Goal: Task Accomplishment & Management: Use online tool/utility

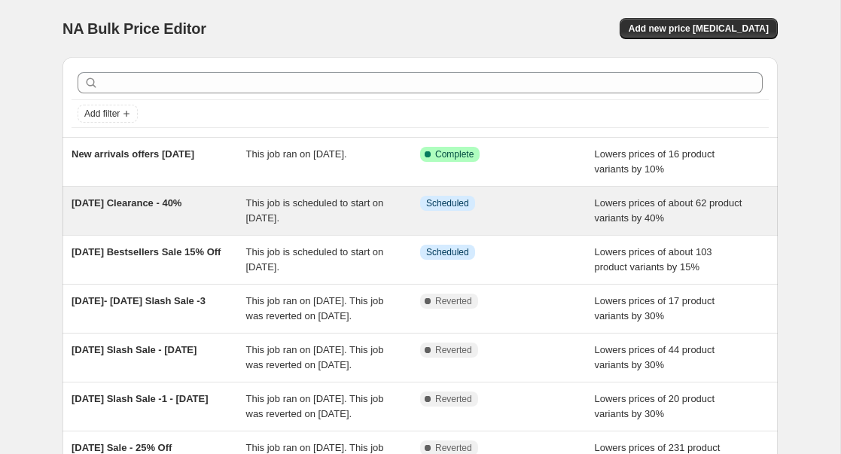
click at [376, 208] on span "This job is scheduled to start on 10 October 2025." at bounding box center [315, 210] width 138 height 26
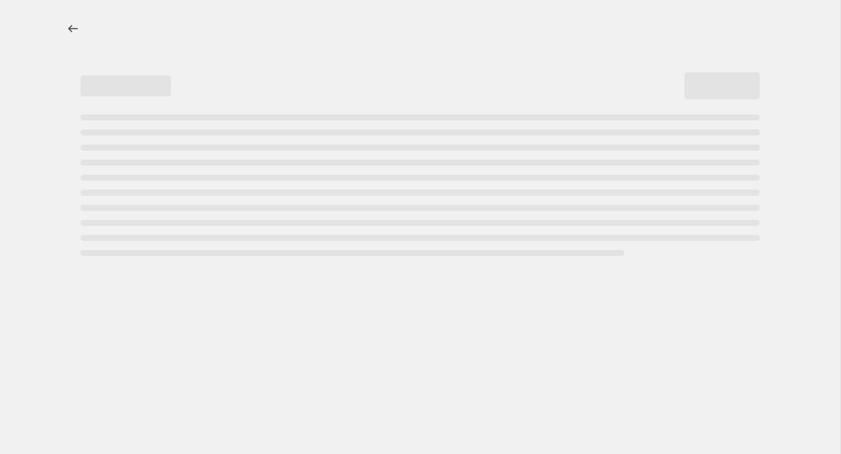
select select "percentage"
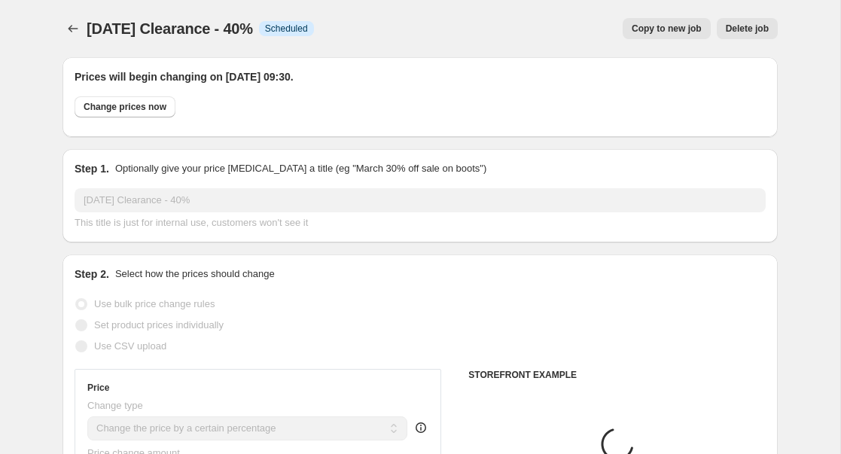
select select "tag"
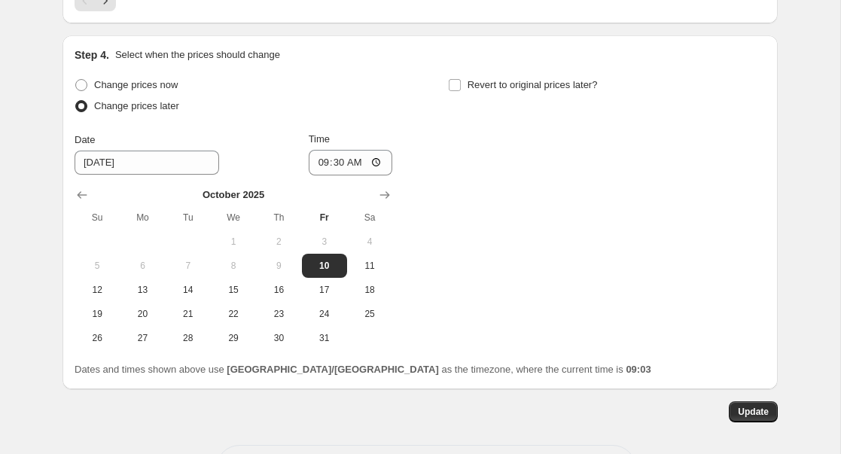
scroll to position [1569, 0]
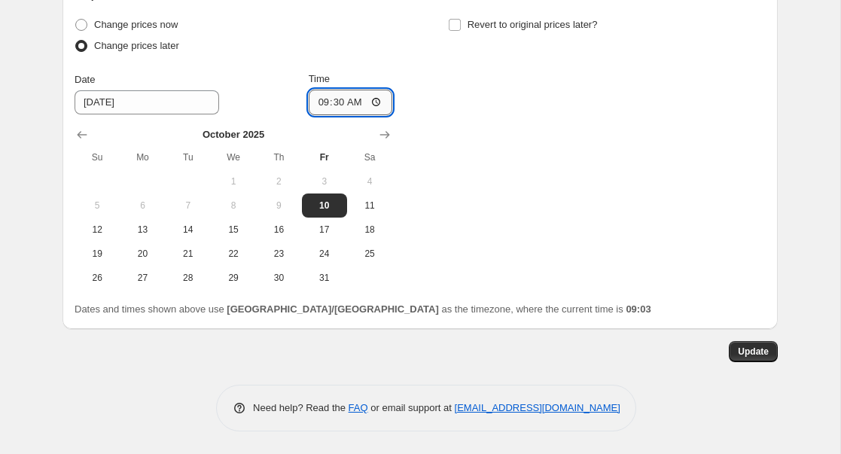
click at [355, 101] on input "09:30" at bounding box center [351, 103] width 84 height 26
click at [336, 101] on input "09:30" at bounding box center [351, 103] width 84 height 26
type input "09:05"
click at [743, 353] on span "Update" at bounding box center [752, 351] width 31 height 12
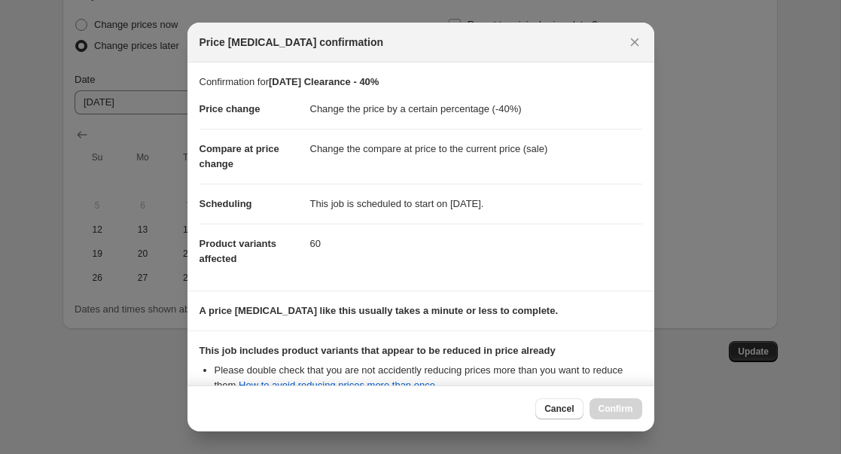
scroll to position [162, 0]
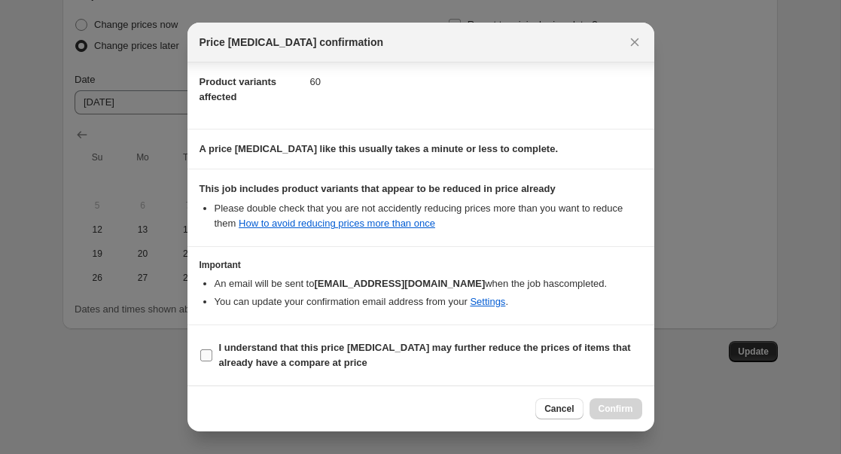
click at [202, 359] on input "I understand that this price change job may further reduce the prices of items …" at bounding box center [206, 355] width 12 height 12
checkbox input "true"
click at [603, 400] on button "Confirm" at bounding box center [615, 408] width 53 height 21
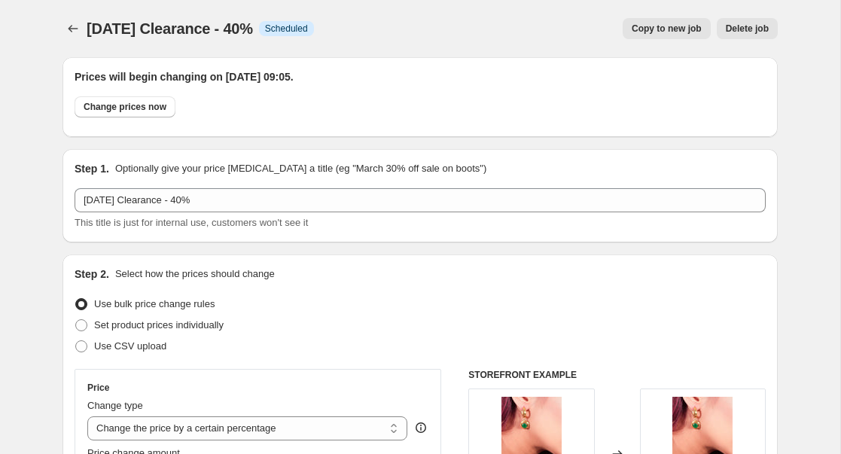
scroll to position [1569, 0]
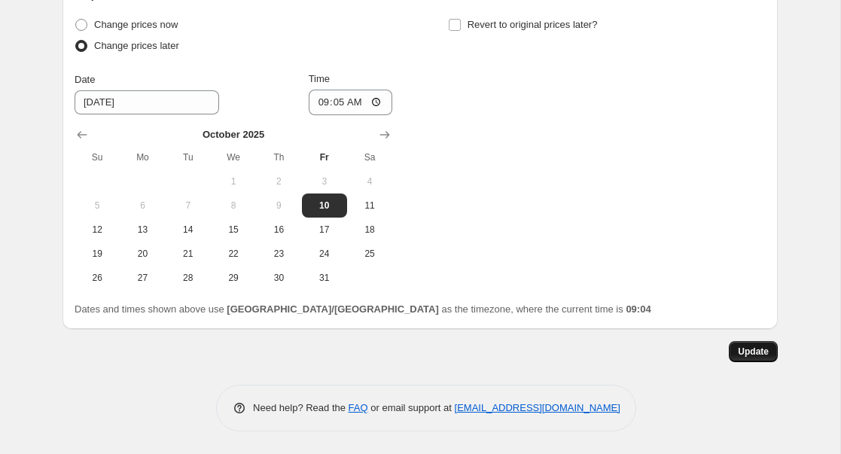
click at [759, 358] on button "Update" at bounding box center [752, 351] width 49 height 21
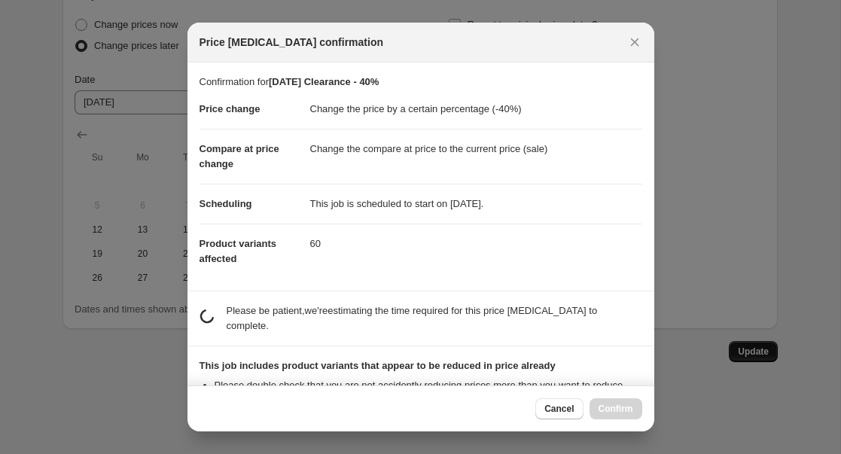
scroll to position [0, 0]
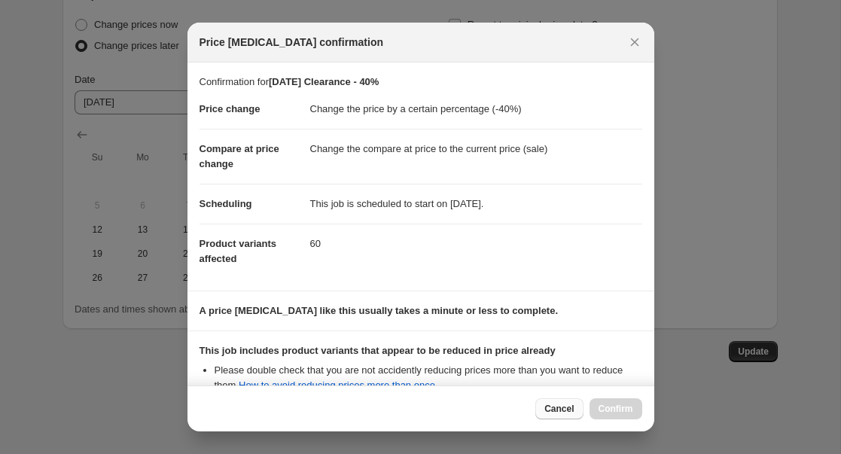
click at [567, 403] on span "Cancel" at bounding box center [558, 409] width 29 height 12
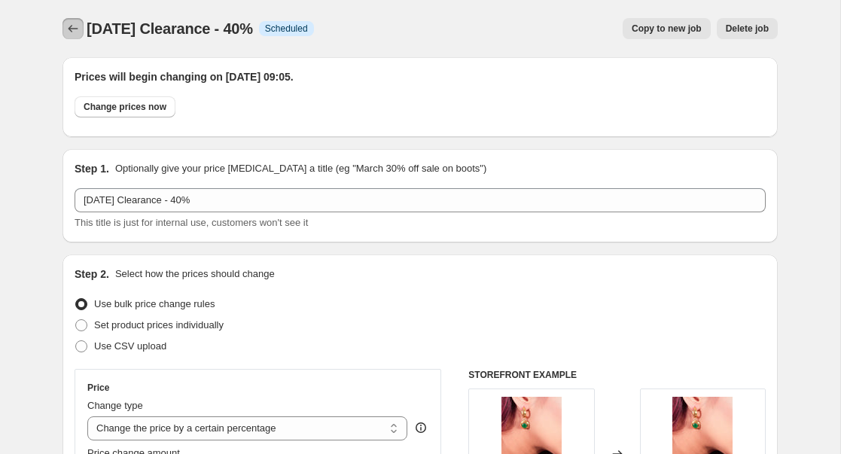
click at [71, 23] on icon "Price change jobs" at bounding box center [72, 28] width 15 height 15
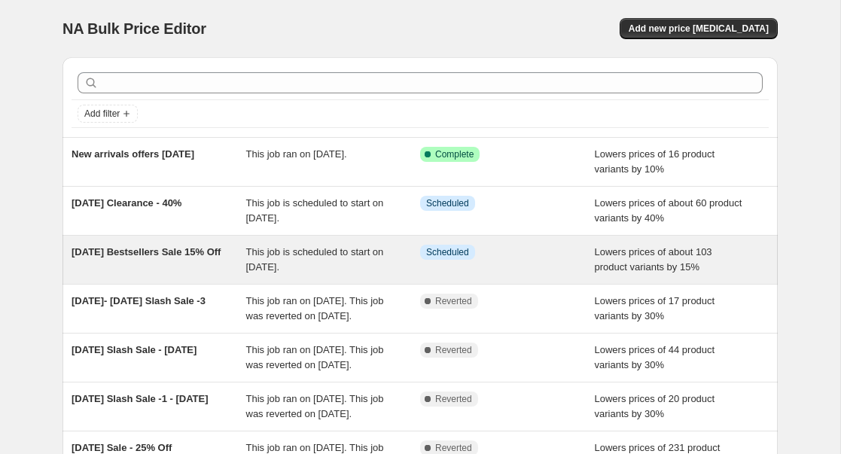
click at [268, 267] on span "This job is scheduled to start on 10 October 2025." at bounding box center [315, 259] width 138 height 26
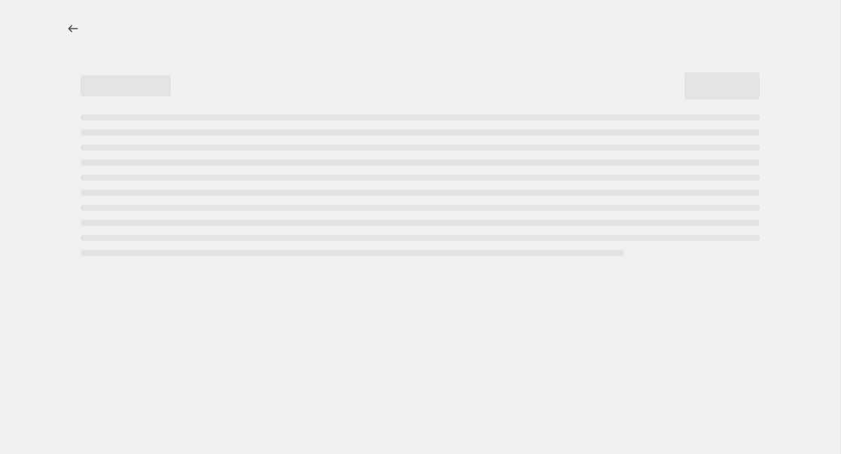
select select "percentage"
select select "collection"
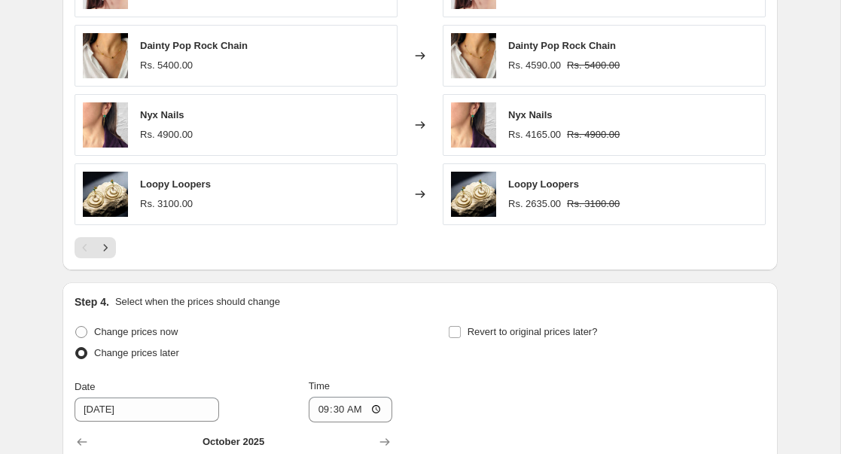
scroll to position [1569, 0]
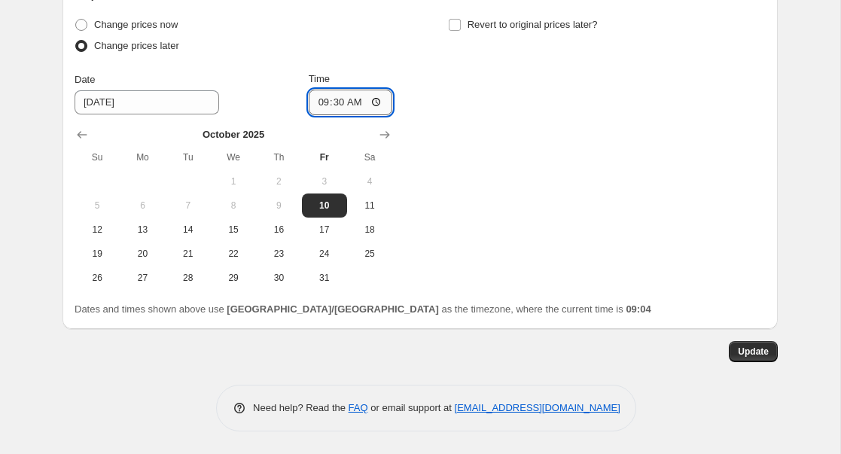
click at [333, 105] on input "09:30" at bounding box center [351, 103] width 84 height 26
click at [376, 102] on input "09:30" at bounding box center [351, 103] width 84 height 26
type input "09:05"
click at [743, 349] on span "Update" at bounding box center [752, 351] width 31 height 12
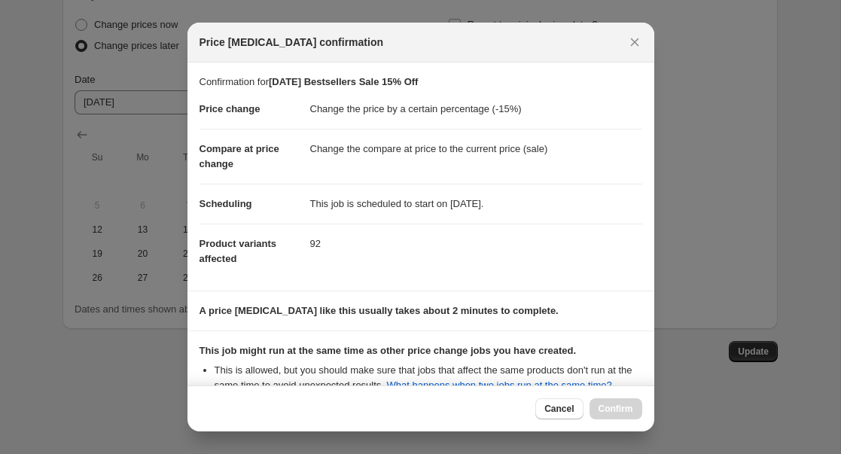
scroll to position [177, 0]
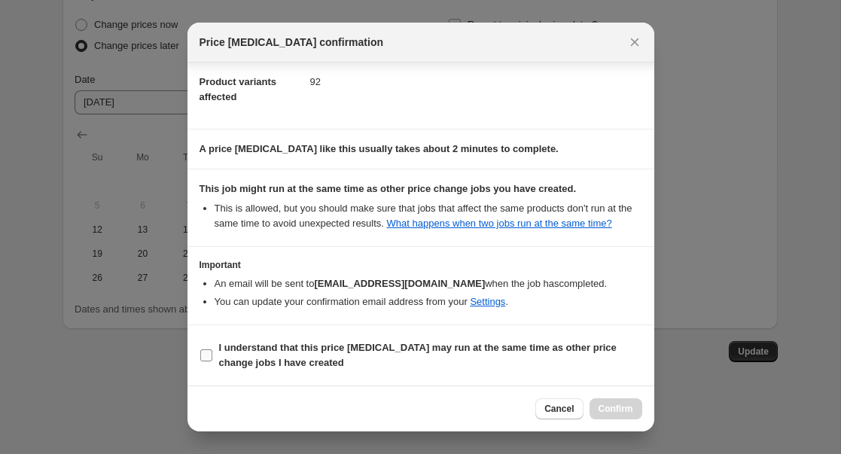
click at [208, 354] on input "I understand that this price change job may run at the same time as other price…" at bounding box center [206, 355] width 12 height 12
checkbox input "true"
click at [607, 408] on span "Confirm" at bounding box center [615, 409] width 35 height 12
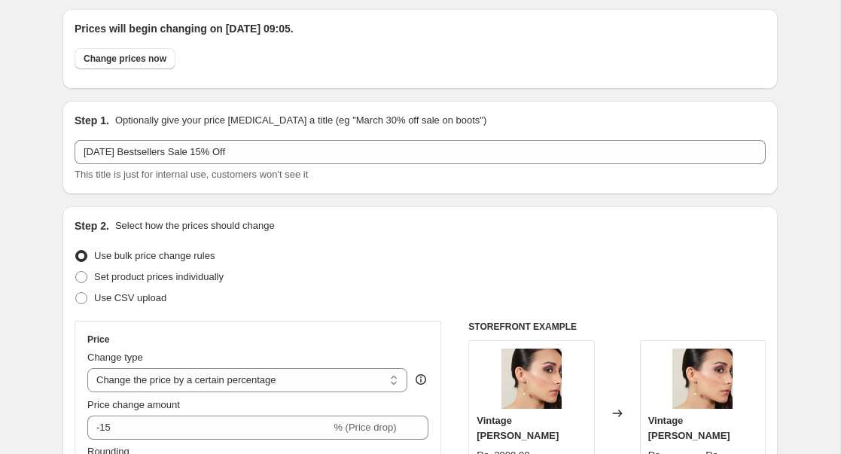
scroll to position [0, 0]
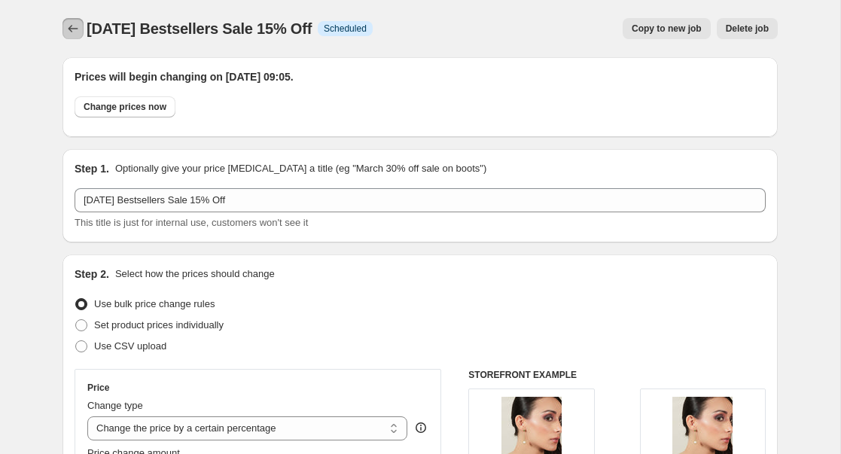
click at [72, 36] on button "Price change jobs" at bounding box center [72, 28] width 21 height 21
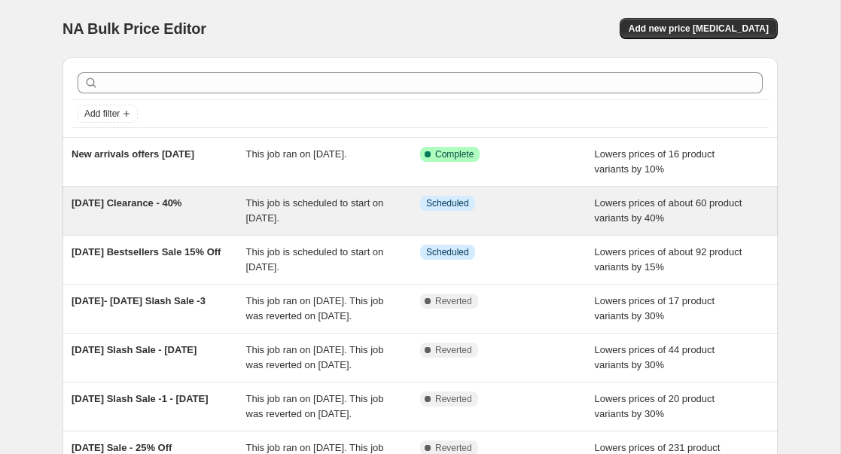
click at [240, 205] on div "[DATE] Clearance - 40%" at bounding box center [158, 211] width 175 height 30
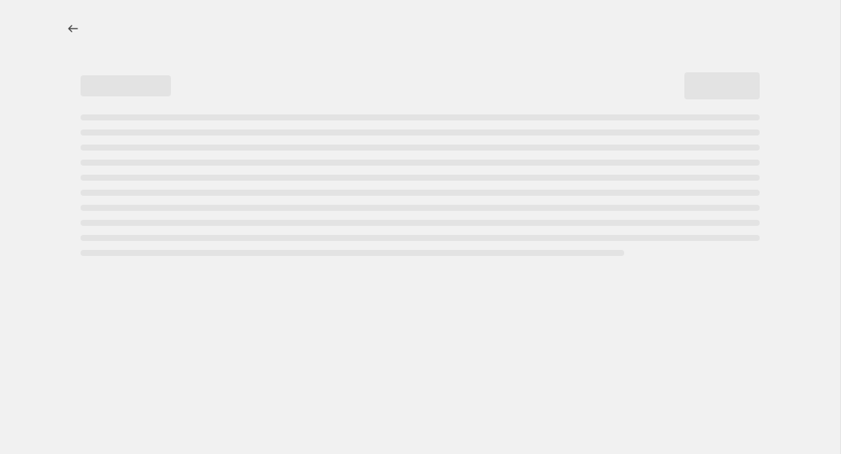
select select "percentage"
select select "tag"
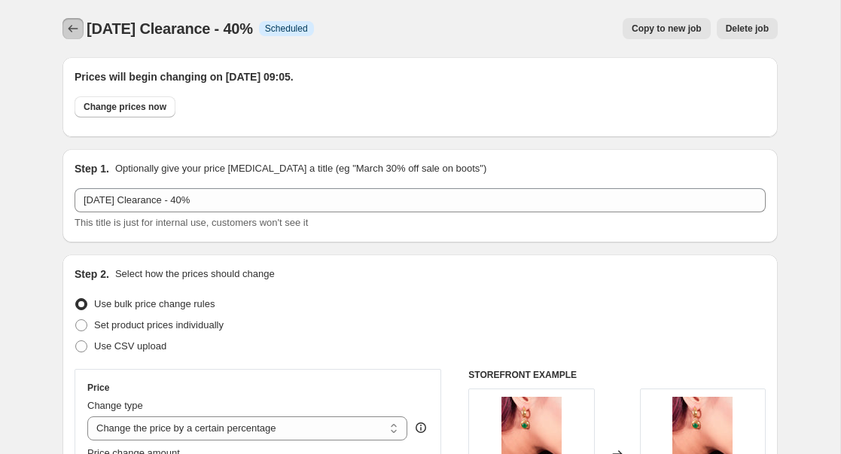
click at [71, 32] on icon "Price change jobs" at bounding box center [72, 28] width 15 height 15
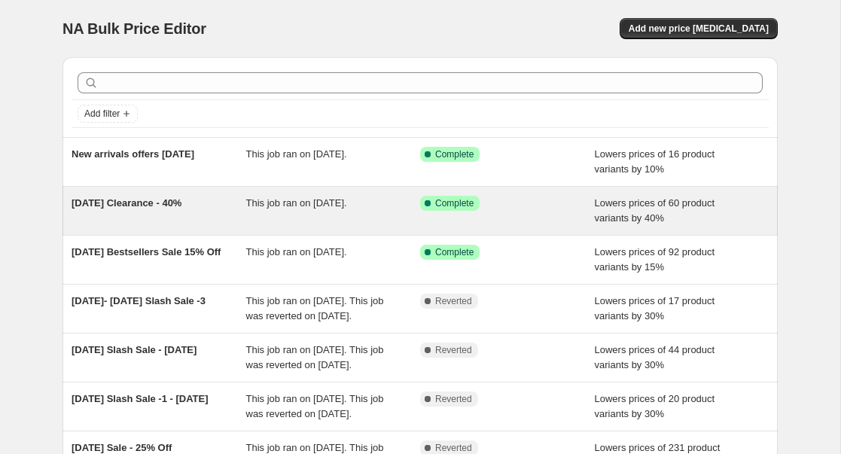
click at [141, 206] on span "[DATE] Clearance - 40%" at bounding box center [126, 202] width 110 height 11
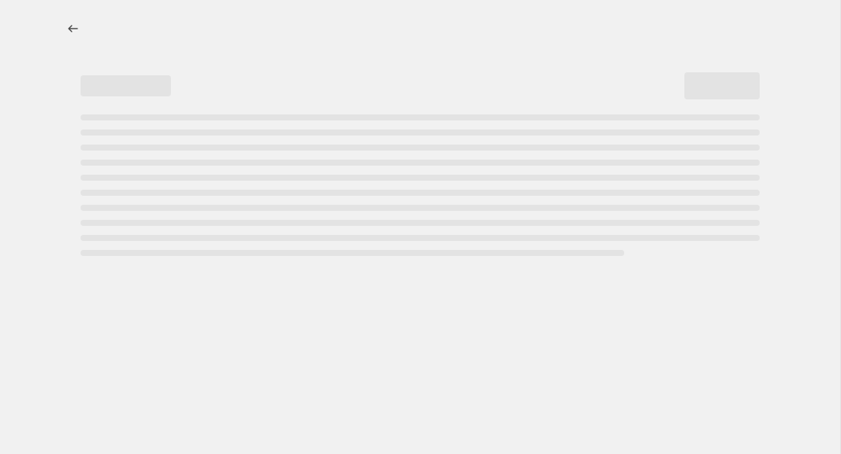
select select "percentage"
select select "tag"
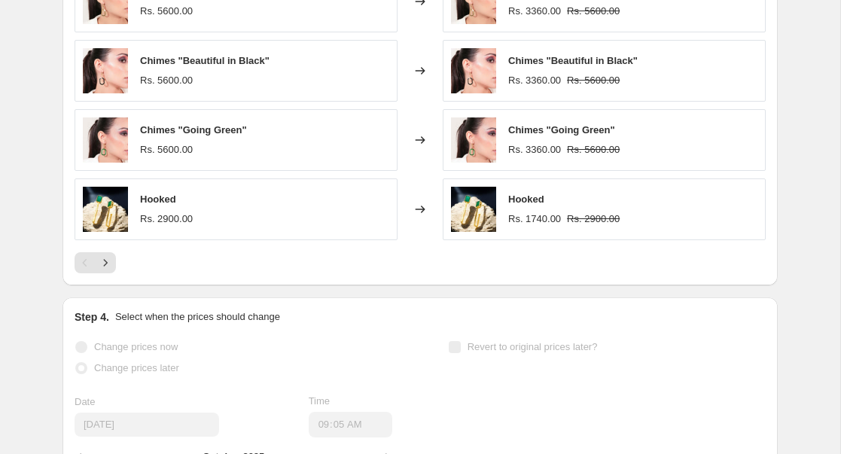
scroll to position [1330, 0]
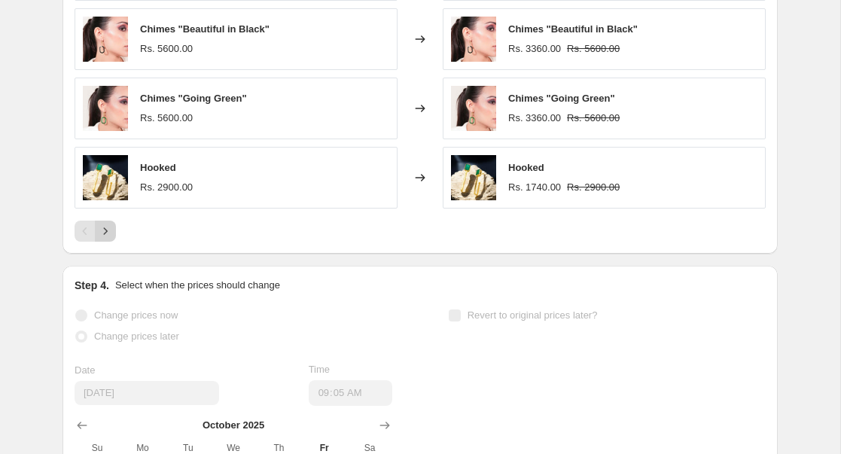
click at [108, 231] on icon "Next" at bounding box center [105, 230] width 15 height 15
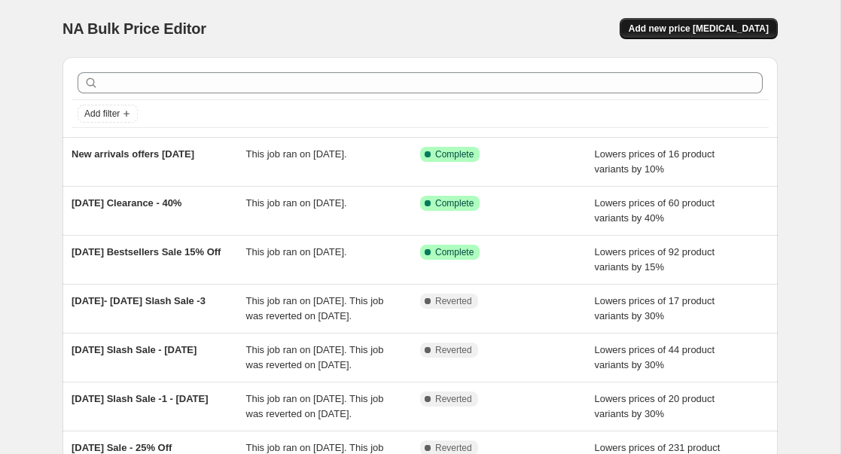
click at [682, 27] on span "Add new price [MEDICAL_DATA]" at bounding box center [698, 29] width 140 height 12
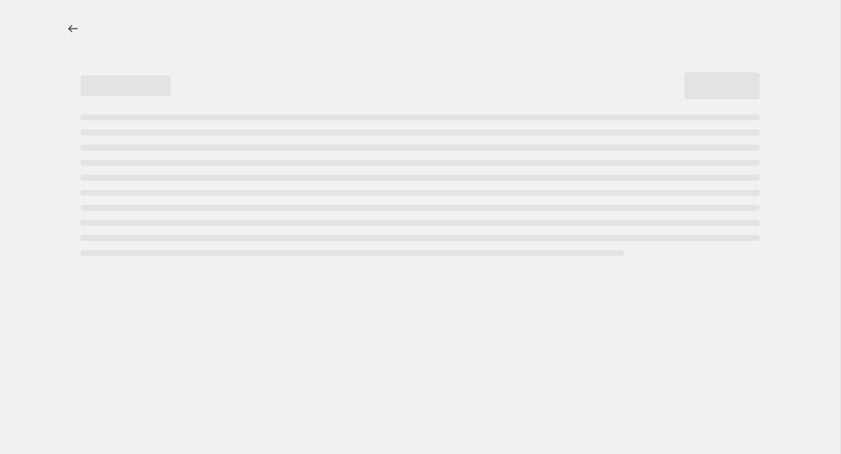
select select "percentage"
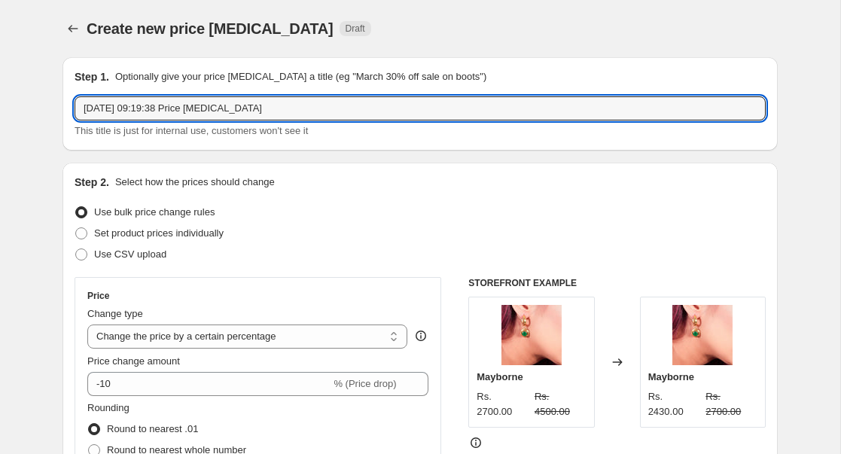
drag, startPoint x: 294, startPoint y: 106, endPoint x: 43, endPoint y: 108, distance: 251.3
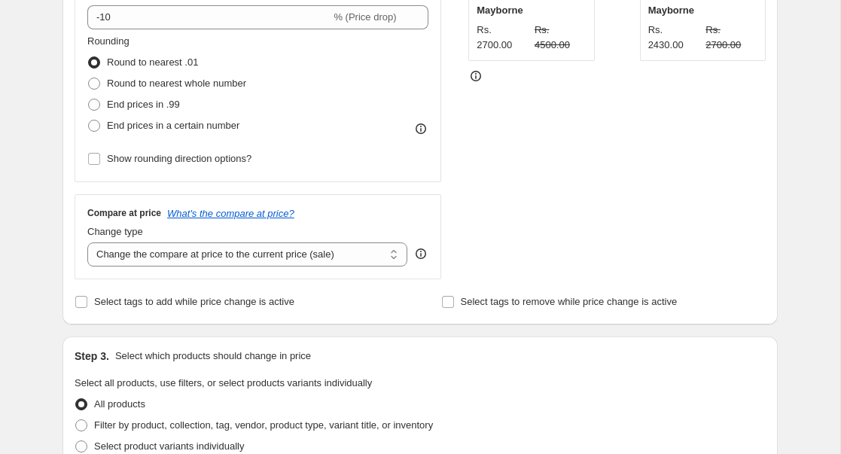
scroll to position [503, 0]
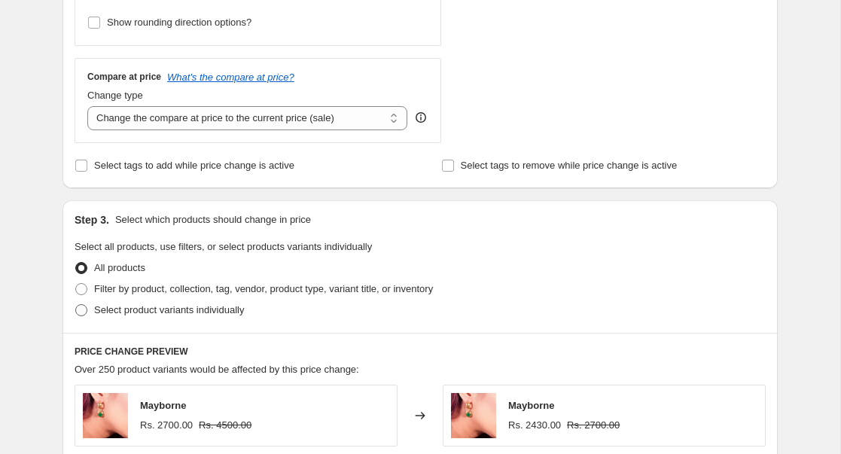
type input "Additions"
click at [84, 309] on span at bounding box center [81, 310] width 12 height 12
click at [76, 305] on input "Select product variants individually" at bounding box center [75, 304] width 1 height 1
radio input "true"
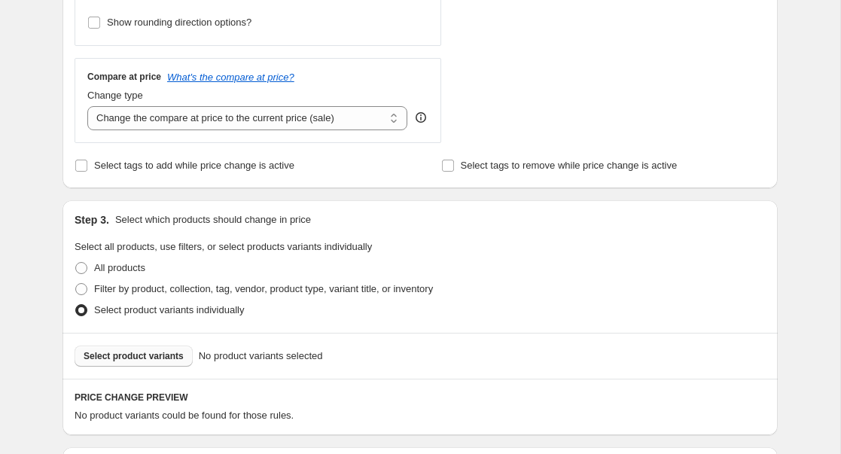
click at [161, 359] on span "Select product variants" at bounding box center [134, 356] width 100 height 12
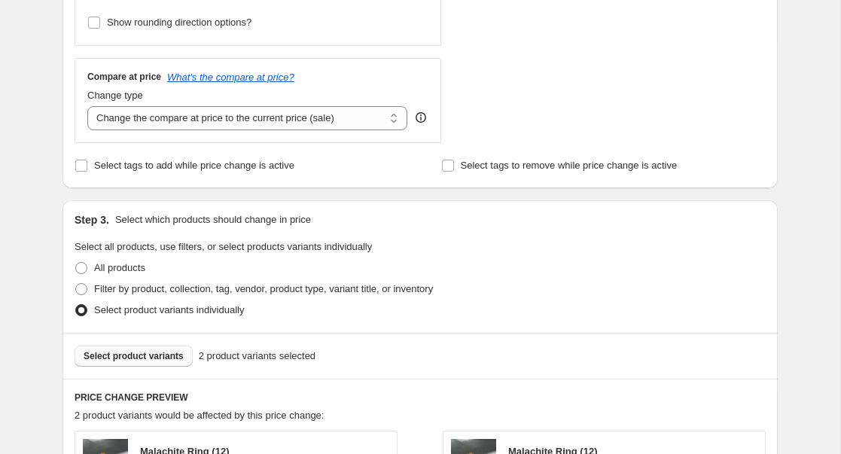
scroll to position [630, 0]
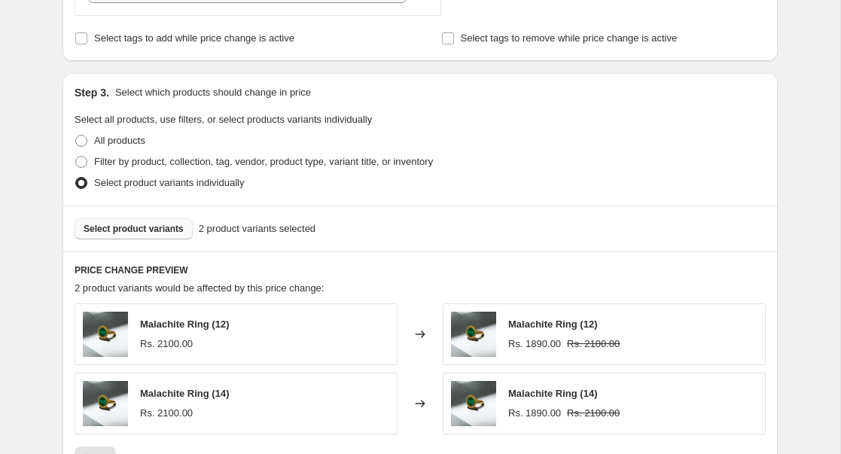
click at [155, 226] on span "Select product variants" at bounding box center [134, 229] width 100 height 12
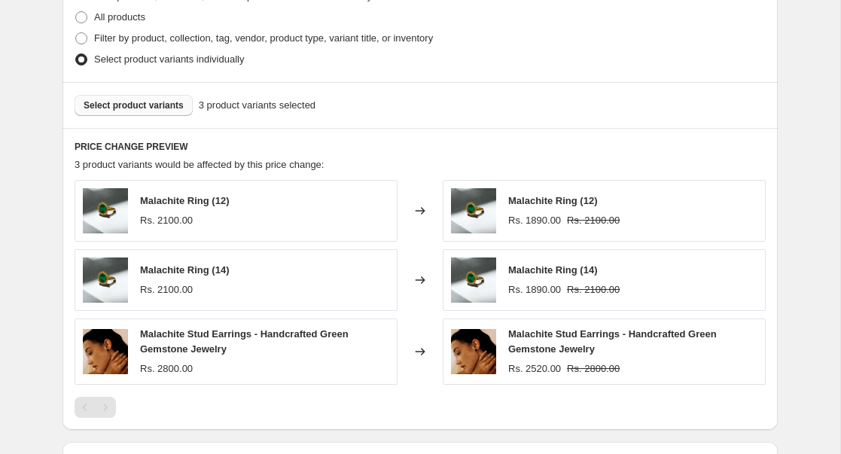
scroll to position [962, 0]
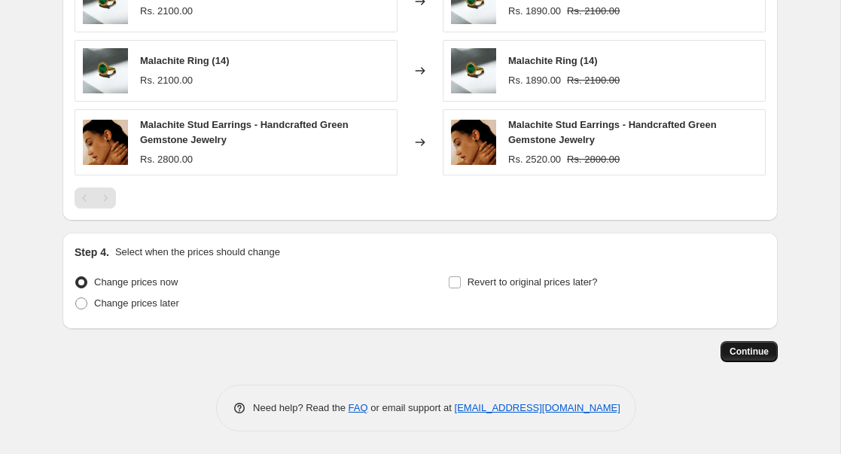
click at [738, 348] on span "Continue" at bounding box center [748, 351] width 39 height 12
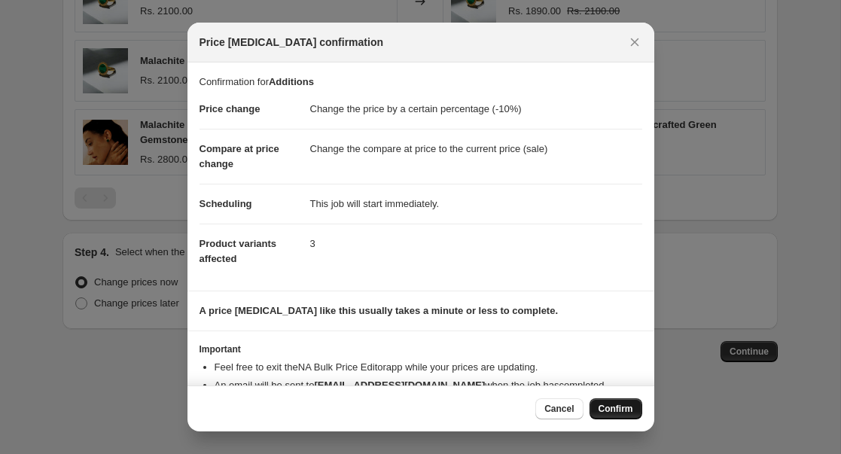
click at [624, 413] on span "Confirm" at bounding box center [615, 409] width 35 height 12
type input "Additions"
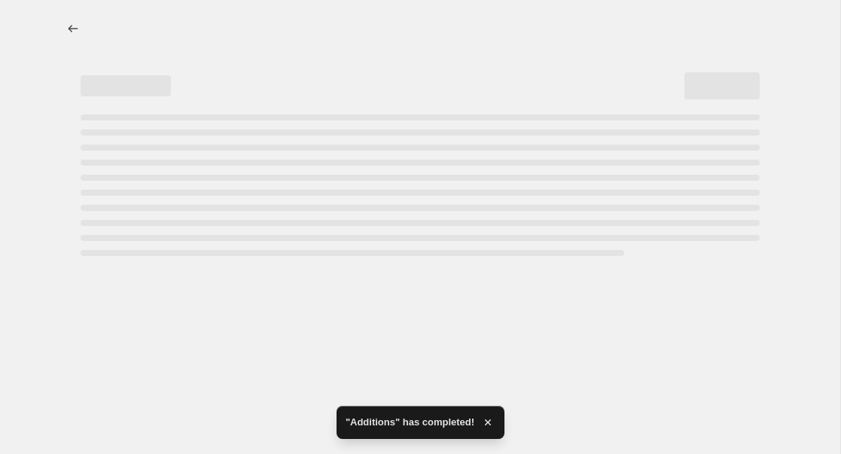
select select "percentage"
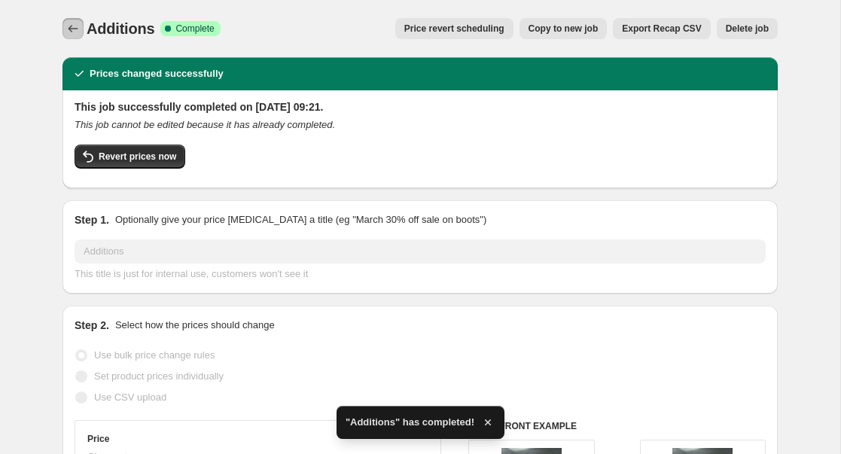
click at [67, 23] on icon "Price change jobs" at bounding box center [72, 28] width 15 height 15
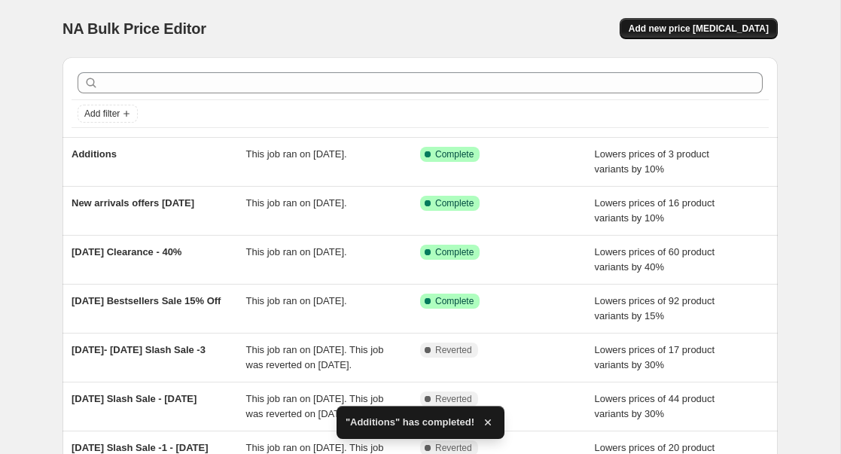
click at [696, 31] on span "Add new price [MEDICAL_DATA]" at bounding box center [698, 29] width 140 height 12
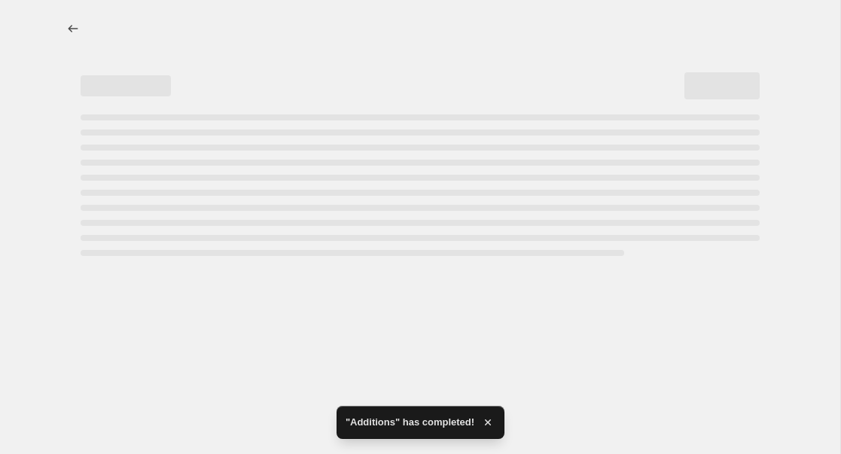
select select "percentage"
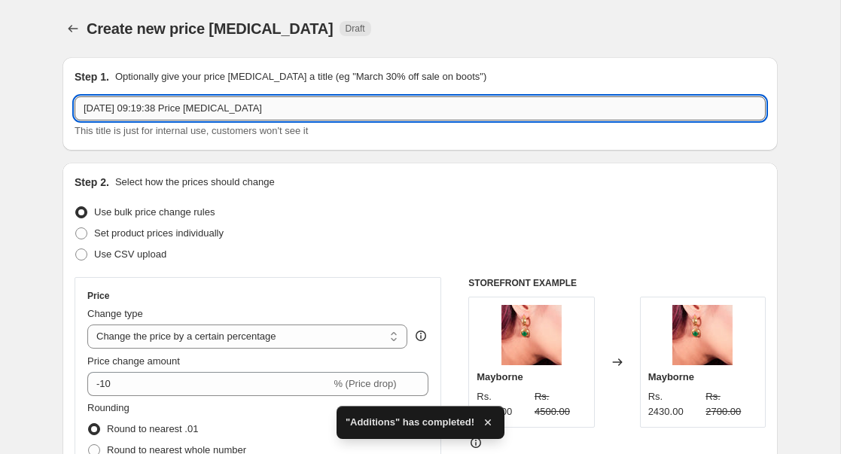
click at [293, 108] on input "[DATE] 09:19:38 Price [MEDICAL_DATA]" at bounding box center [419, 108] width 691 height 24
drag, startPoint x: 293, startPoint y: 108, endPoint x: -24, endPoint y: 100, distance: 316.9
click at [0, 100] on html "Home Settings Plans Skip to content Create new price [MEDICAL_DATA]. This page …" at bounding box center [420, 227] width 841 height 454
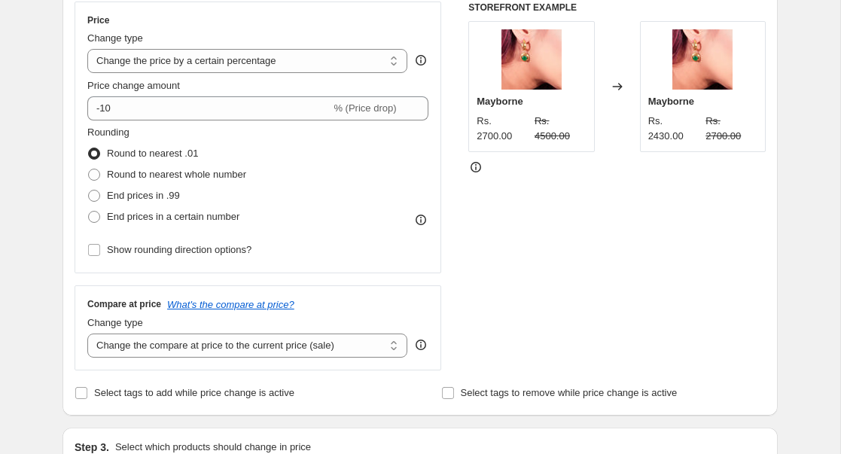
scroll to position [272, 0]
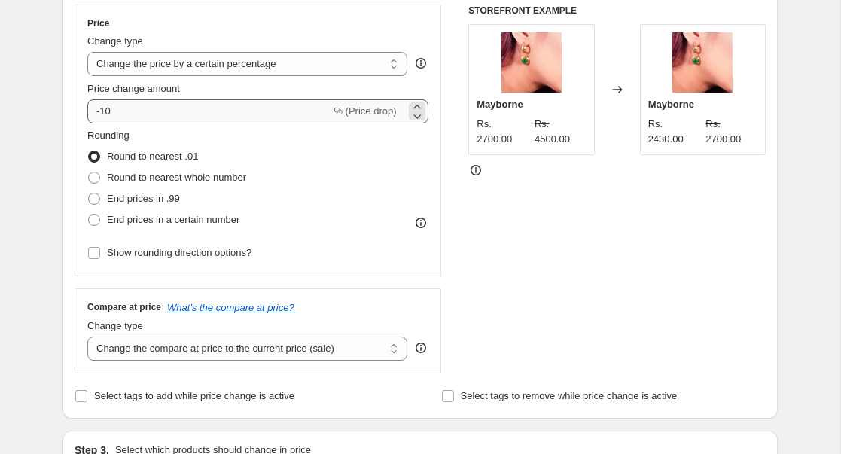
type input "Additions 2"
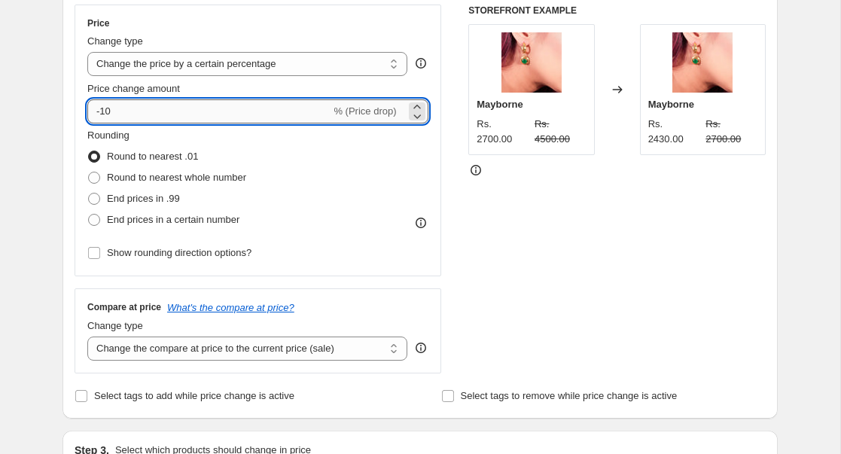
drag, startPoint x: 102, startPoint y: 111, endPoint x: 113, endPoint y: 111, distance: 10.5
click at [113, 111] on input "-10" at bounding box center [208, 111] width 243 height 24
type input "-35"
click at [470, 273] on div "STOREFRONT EXAMPLE Mayborne Rs. 2700.00 Rs. 4500.00 Changed to Mayborne Rs. 243…" at bounding box center [616, 189] width 297 height 369
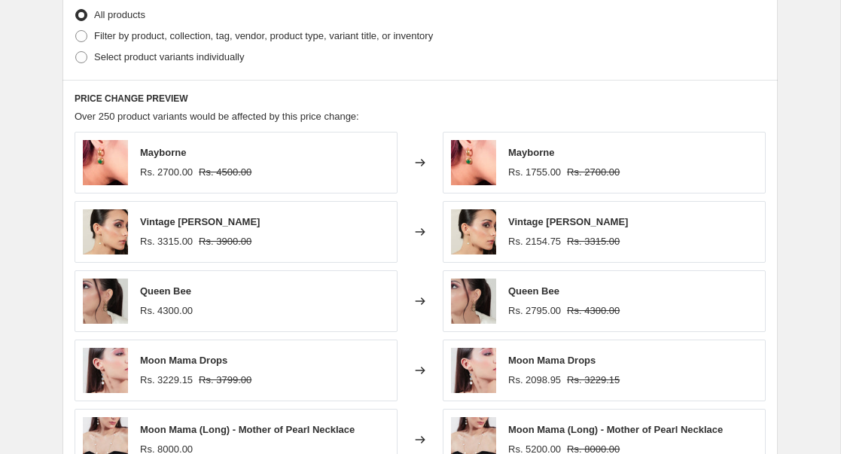
scroll to position [723, 0]
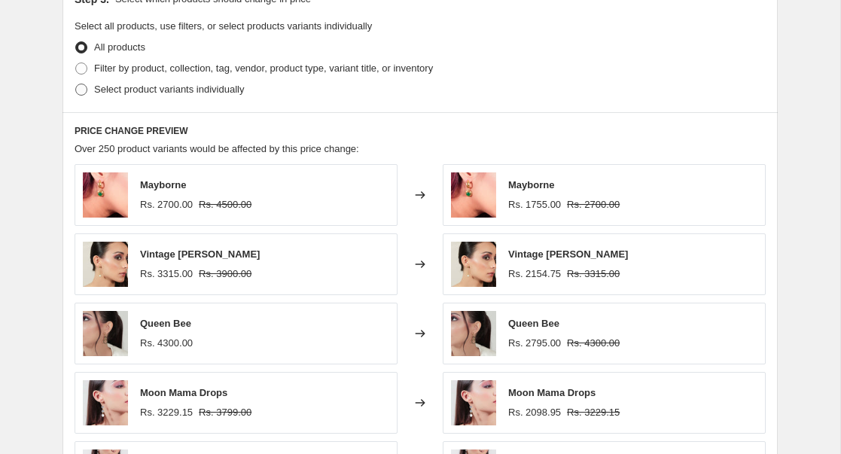
click at [115, 93] on span "Select product variants individually" at bounding box center [169, 89] width 150 height 11
click at [76, 84] on input "Select product variants individually" at bounding box center [75, 84] width 1 height 1
radio input "true"
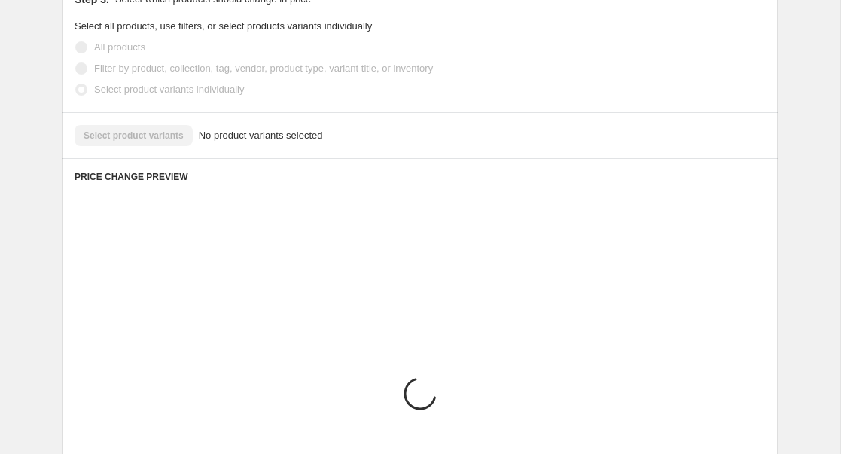
scroll to position [717, 0]
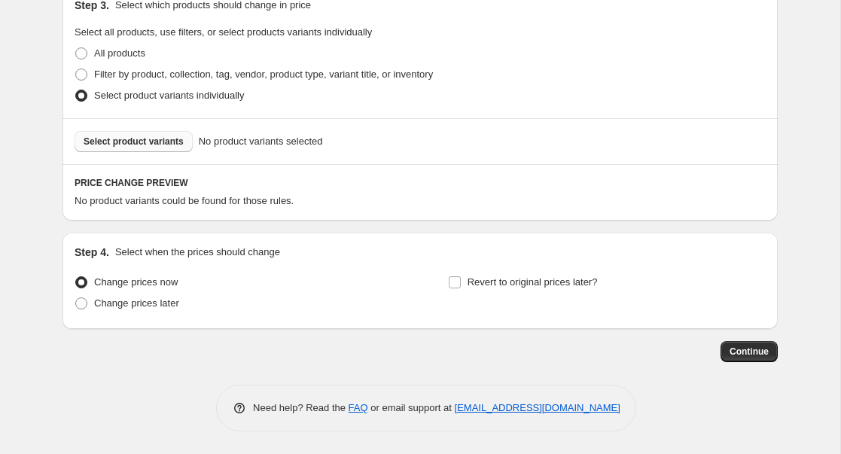
click at [157, 146] on span "Select product variants" at bounding box center [134, 141] width 100 height 12
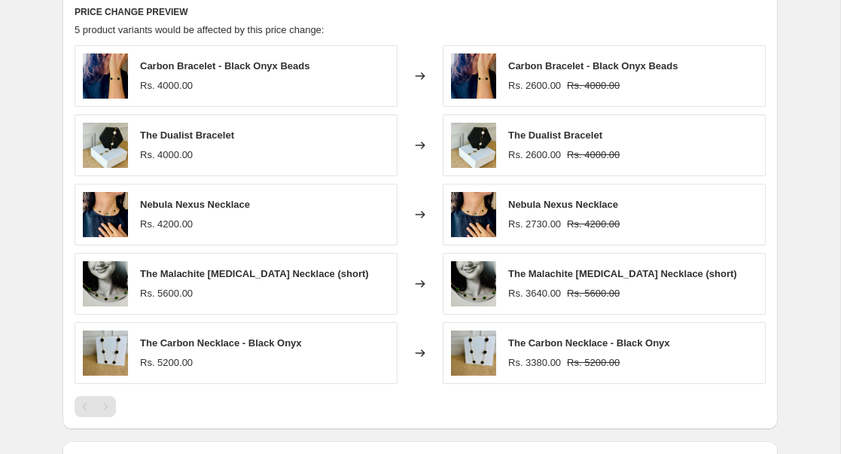
scroll to position [1096, 0]
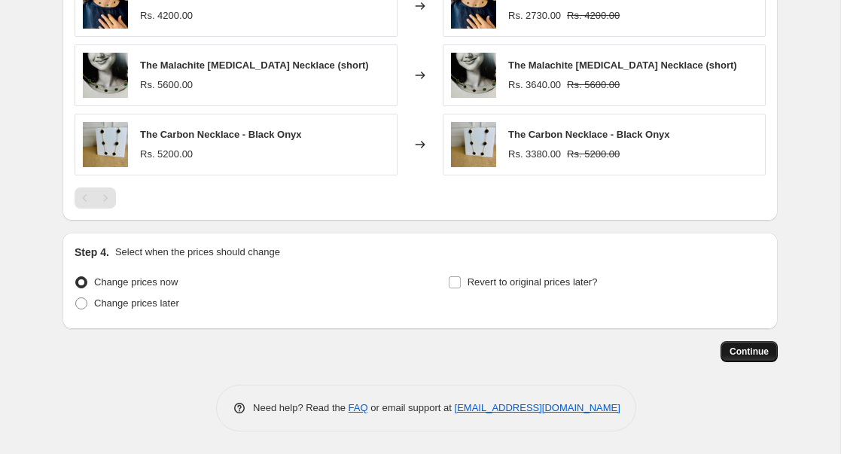
click at [759, 357] on button "Continue" at bounding box center [748, 351] width 57 height 21
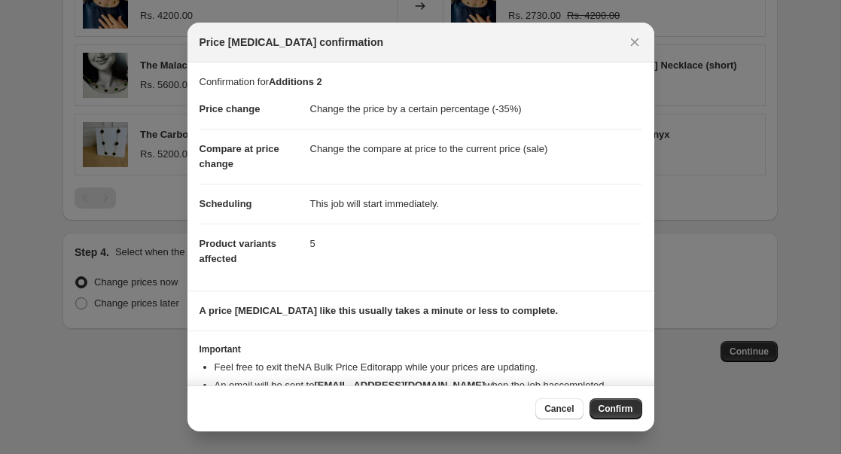
scroll to position [41, 0]
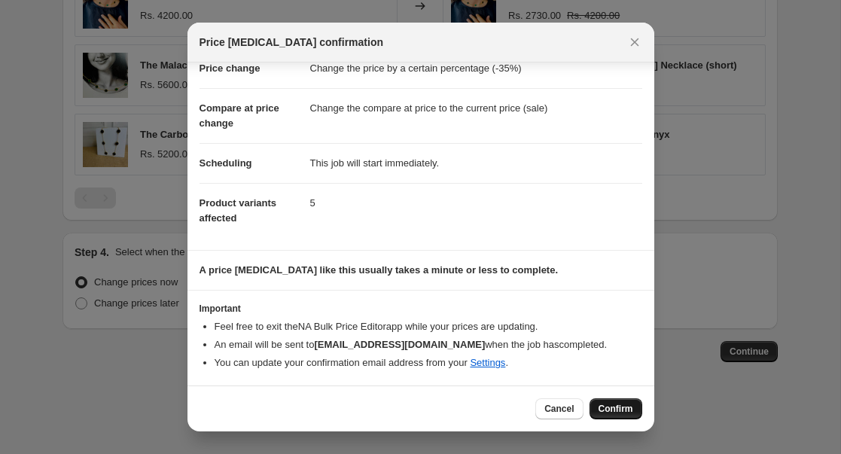
click at [606, 409] on span "Confirm" at bounding box center [615, 409] width 35 height 12
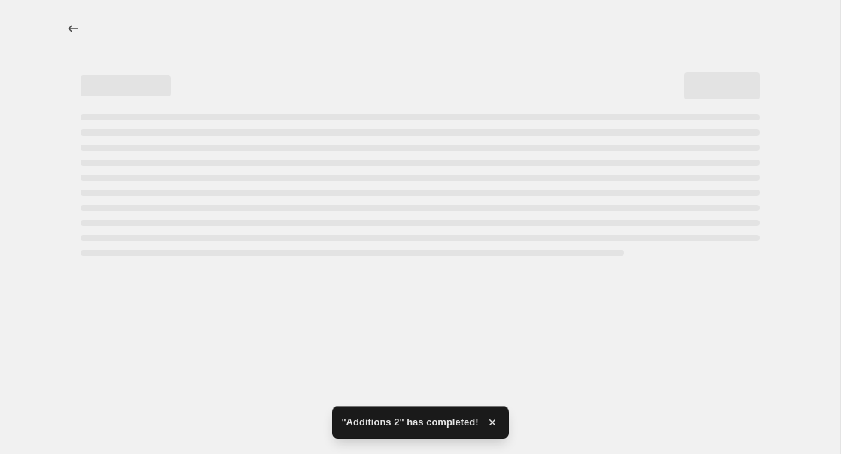
select select "percentage"
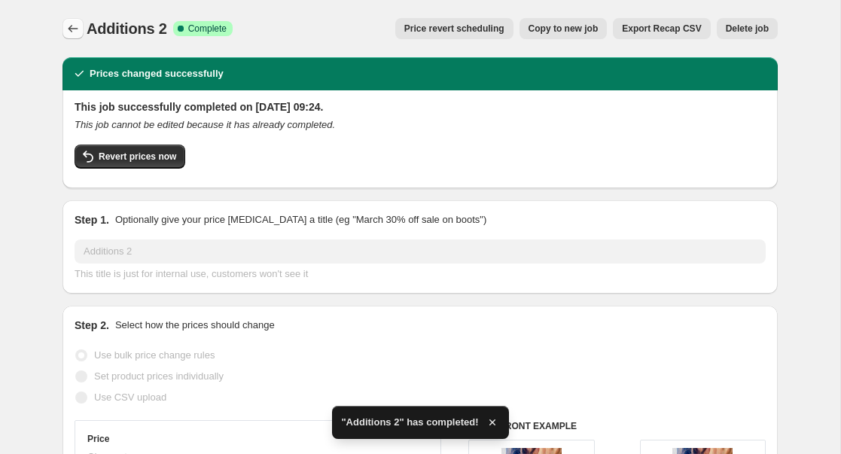
click at [68, 30] on icon "Price change jobs" at bounding box center [72, 28] width 15 height 15
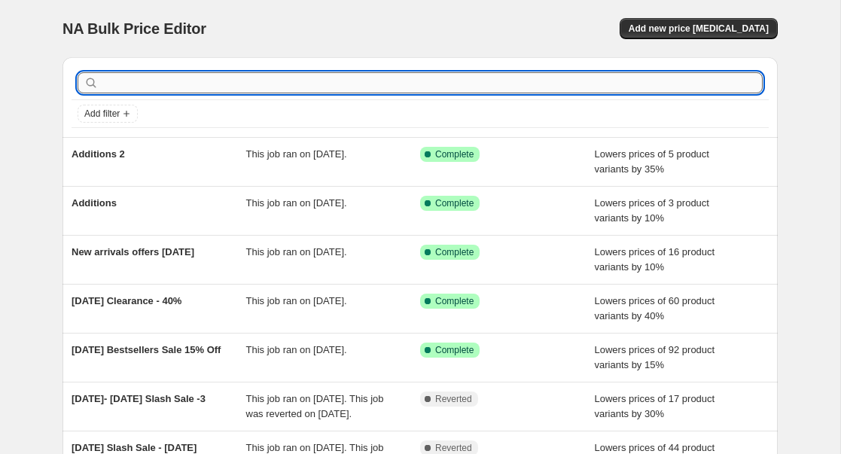
click at [269, 80] on input "text" at bounding box center [432, 82] width 661 height 21
click at [678, 30] on span "Add new price [MEDICAL_DATA]" at bounding box center [698, 29] width 140 height 12
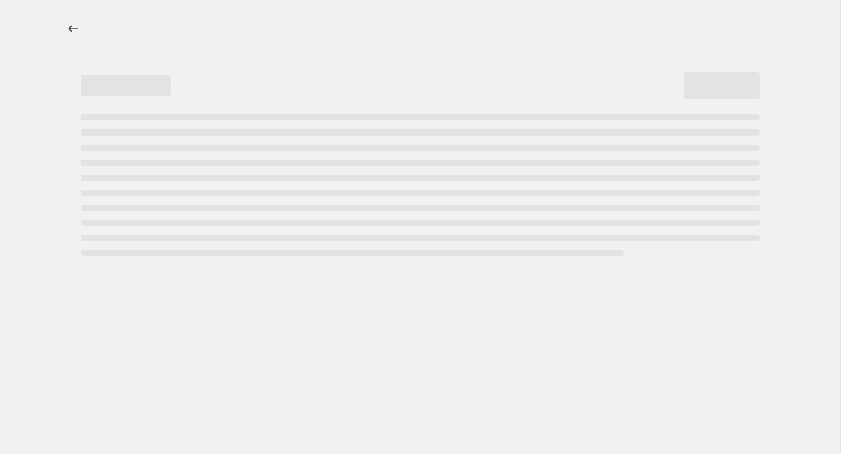
select select "percentage"
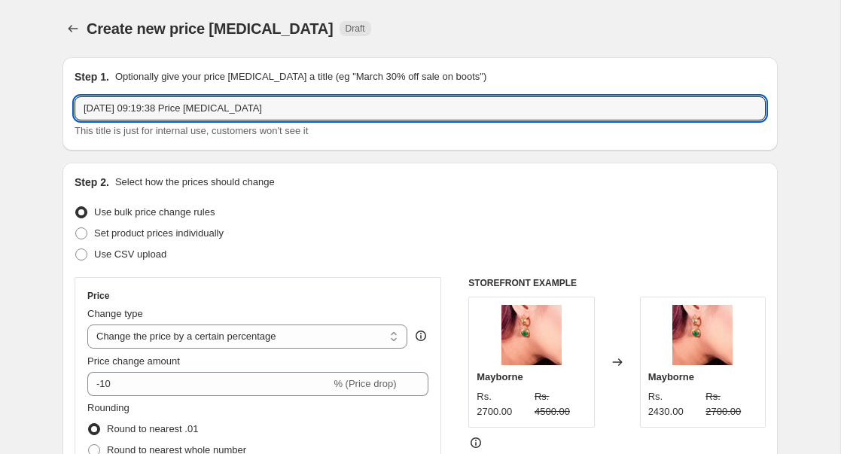
drag, startPoint x: 296, startPoint y: 114, endPoint x: 47, endPoint y: 105, distance: 249.3
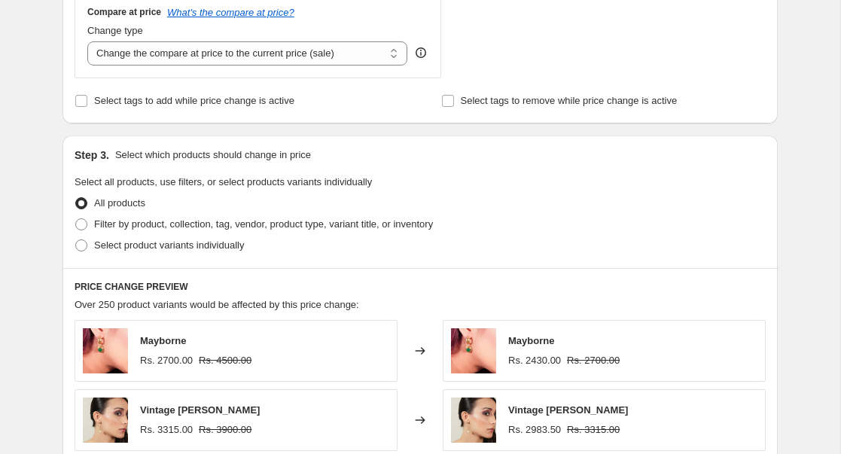
scroll to position [569, 0]
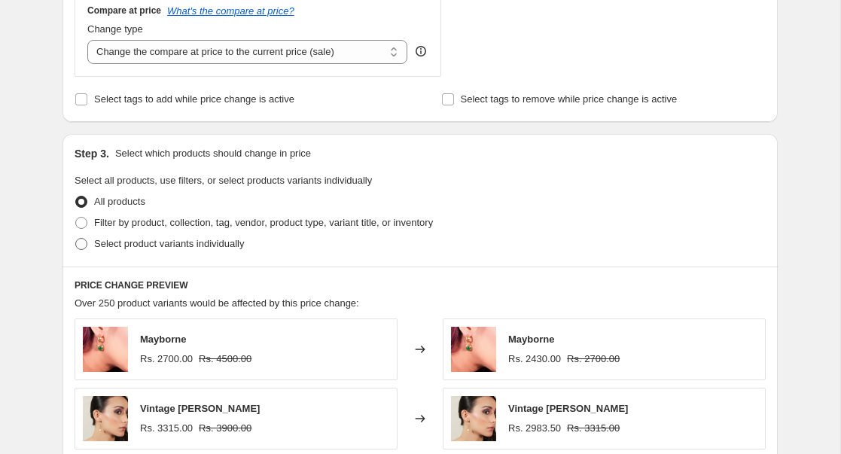
type input "Additions 3"
click at [111, 242] on span "Select product variants individually" at bounding box center [169, 243] width 150 height 11
click at [76, 239] on input "Select product variants individually" at bounding box center [75, 238] width 1 height 1
radio input "true"
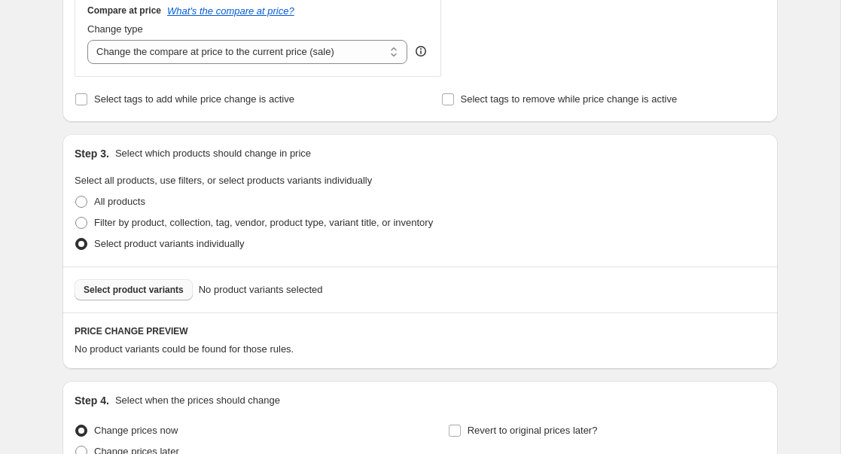
click at [171, 287] on span "Select product variants" at bounding box center [134, 290] width 100 height 12
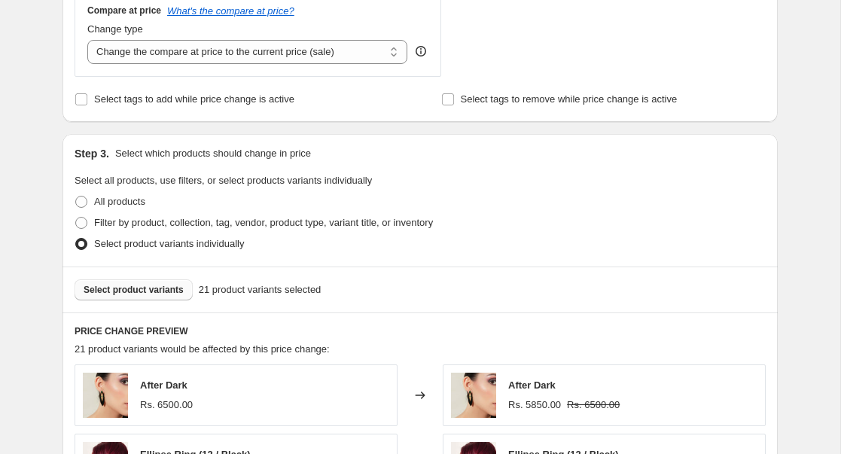
click at [141, 290] on span "Select product variants" at bounding box center [134, 290] width 100 height 12
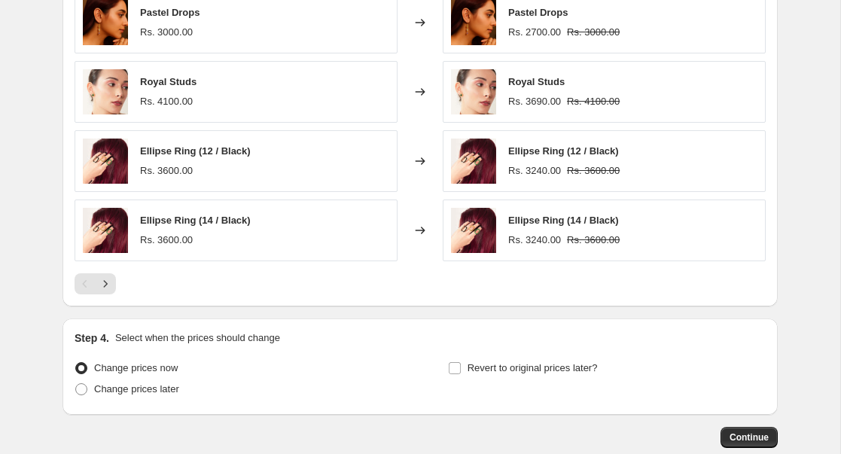
scroll to position [1096, 0]
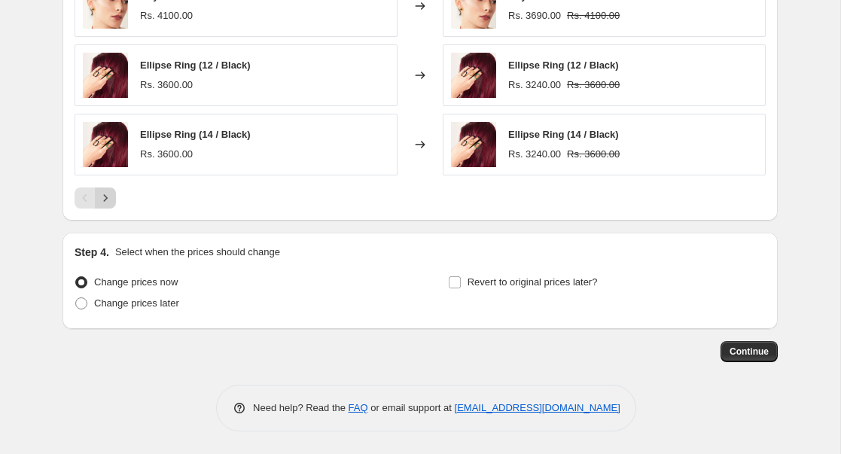
click at [105, 193] on icon "Next" at bounding box center [105, 197] width 15 height 15
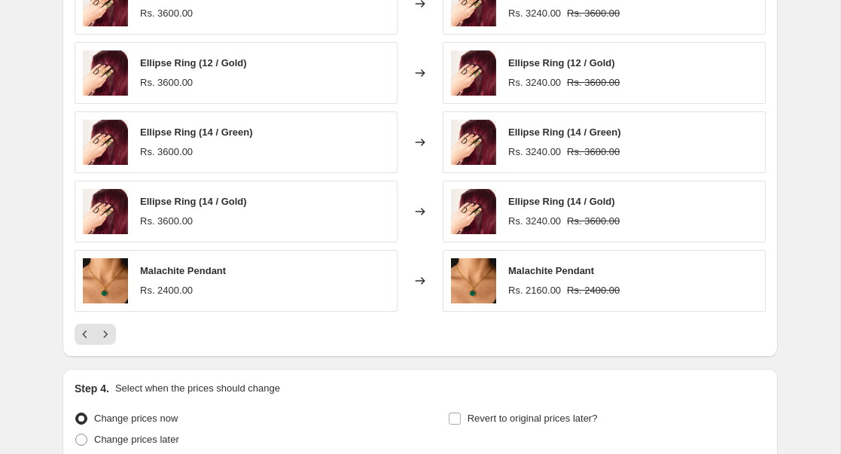
scroll to position [962, 0]
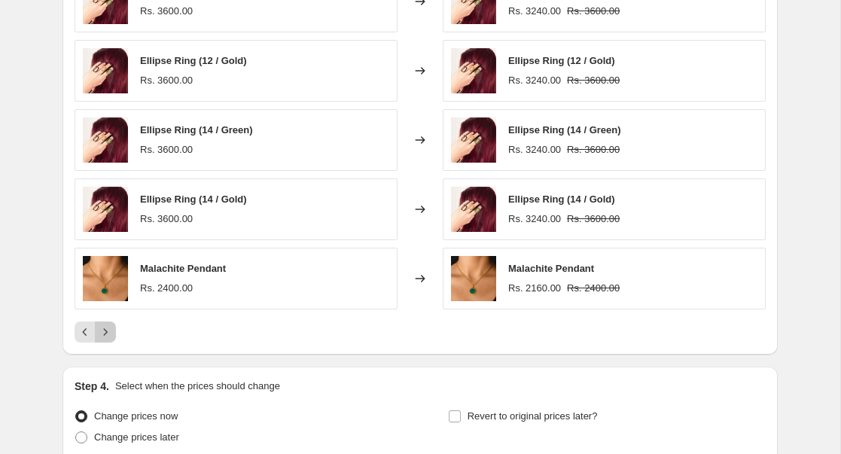
click at [105, 330] on icon "Next" at bounding box center [105, 331] width 15 height 15
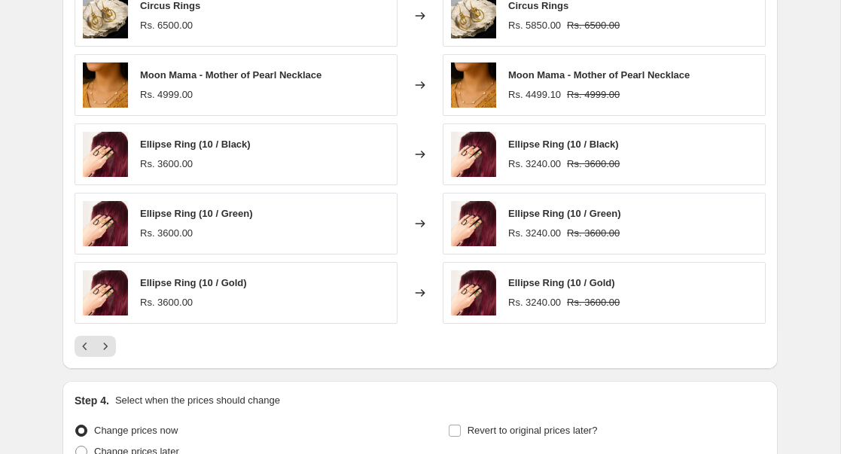
scroll to position [950, 0]
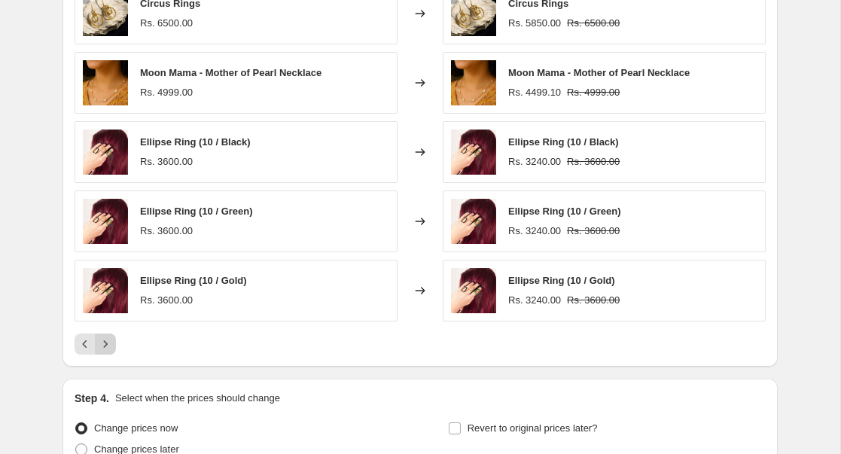
click at [107, 342] on icon "Next" at bounding box center [105, 343] width 15 height 15
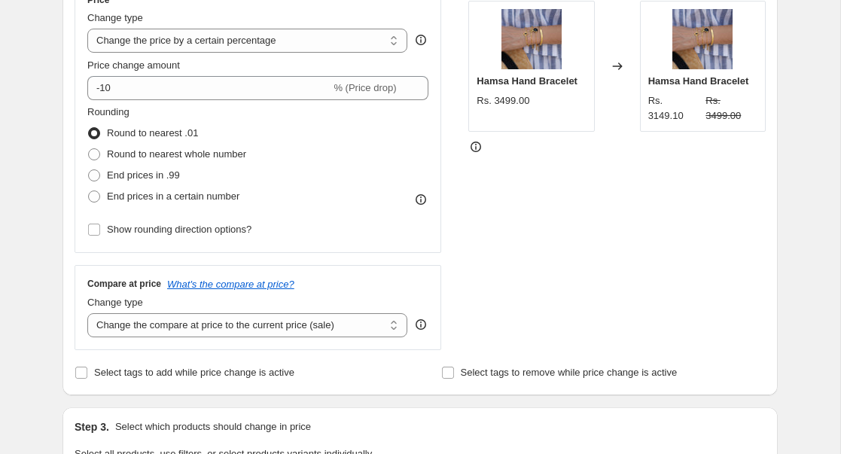
scroll to position [211, 0]
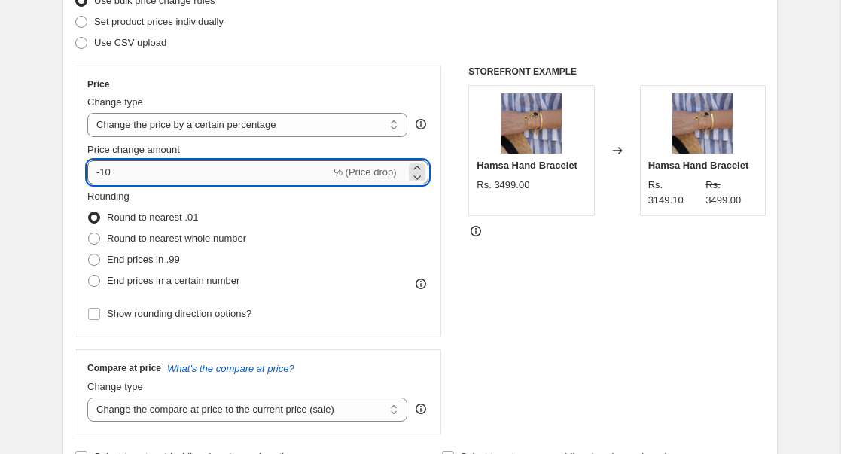
drag, startPoint x: 150, startPoint y: 174, endPoint x: 91, endPoint y: 175, distance: 58.7
click at [90, 174] on input "-10" at bounding box center [208, 172] width 243 height 24
click at [96, 168] on input "30" at bounding box center [200, 172] width 226 height 24
type input "-30"
click at [481, 367] on div "STOREFRONT EXAMPLE Hamsa Hand Bracelet Rs. 3499.00 Changed to Hamsa Hand Bracel…" at bounding box center [616, 249] width 297 height 369
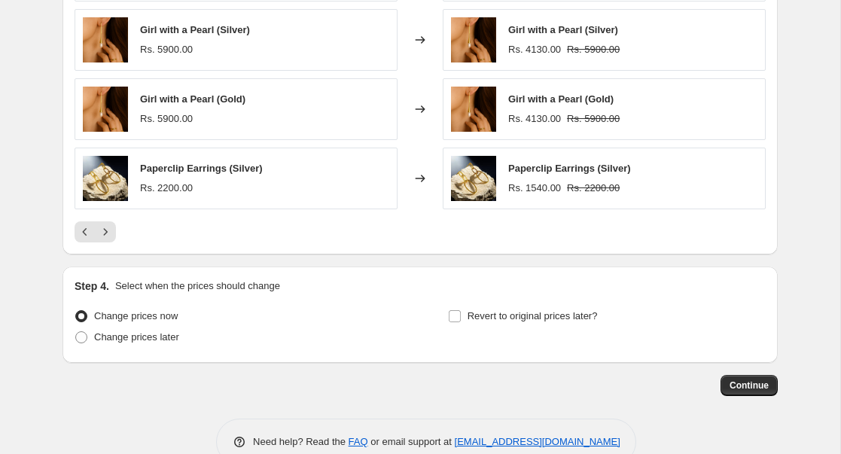
scroll to position [1075, 0]
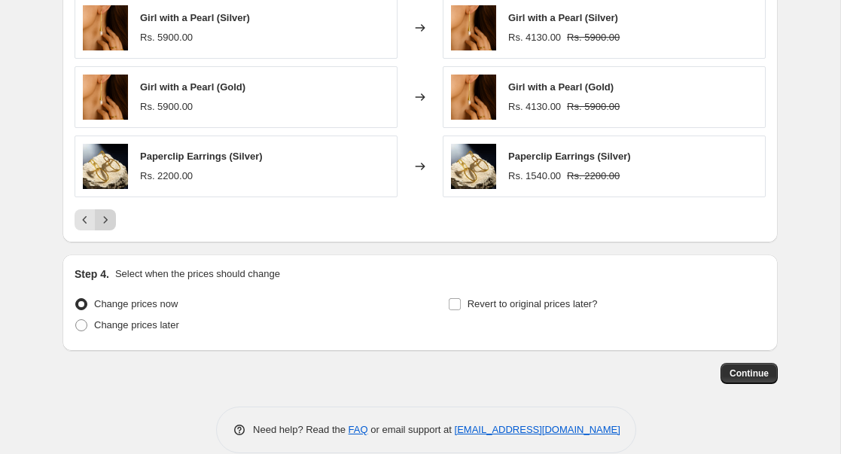
click at [106, 222] on icon "Next" at bounding box center [105, 219] width 15 height 15
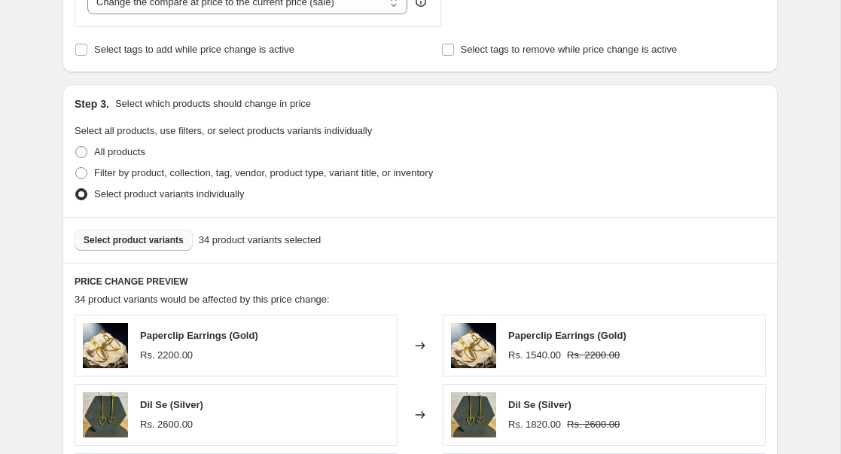
scroll to position [731, 0]
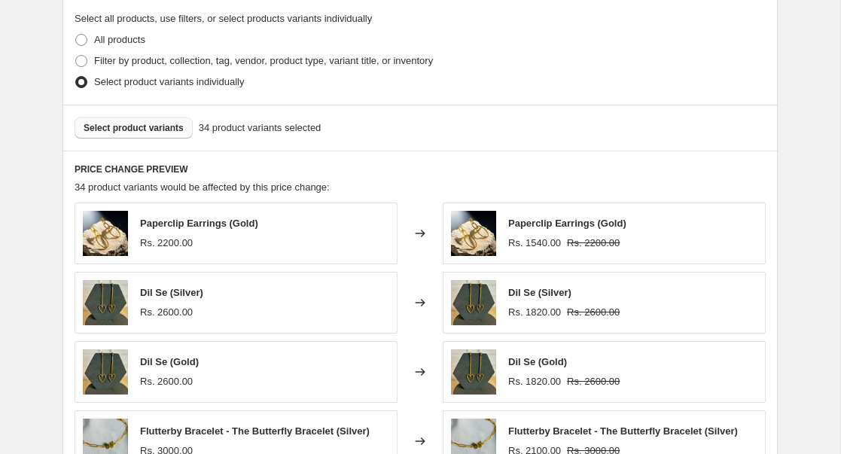
click at [157, 142] on div "Select product variants 34 product variants selected" at bounding box center [419, 128] width 715 height 46
click at [157, 132] on span "Select product variants" at bounding box center [134, 128] width 100 height 12
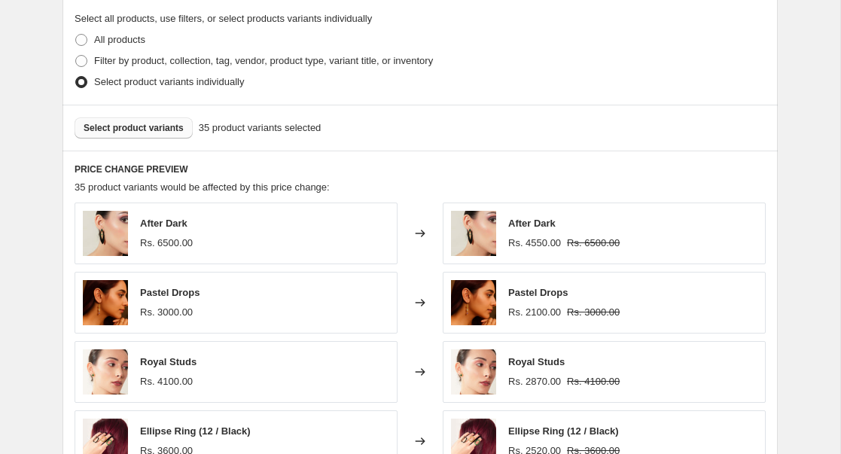
click at [172, 123] on span "Select product variants" at bounding box center [134, 128] width 100 height 12
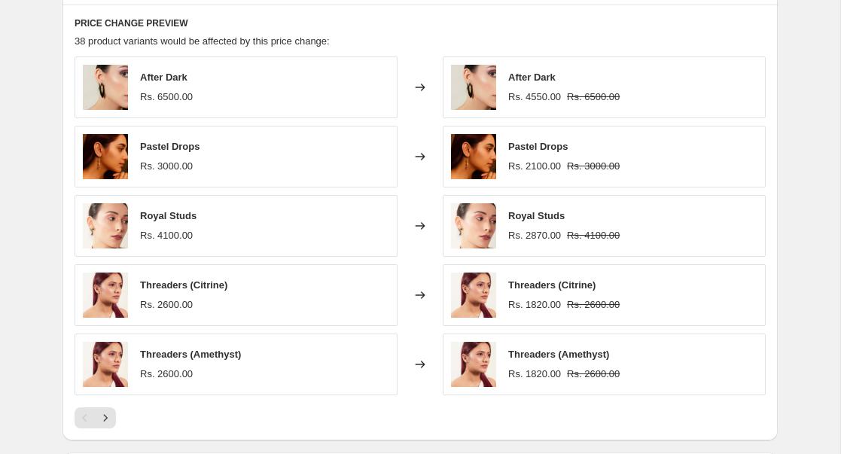
scroll to position [1096, 0]
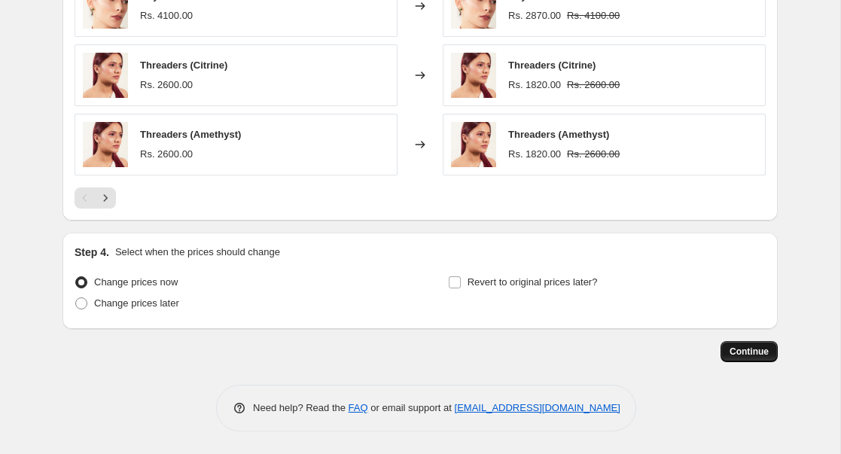
click at [736, 352] on span "Continue" at bounding box center [748, 351] width 39 height 12
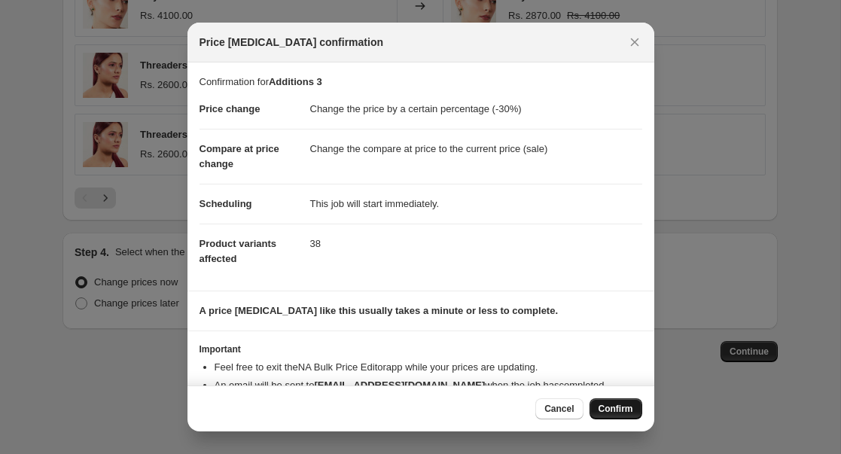
click at [616, 409] on span "Confirm" at bounding box center [615, 409] width 35 height 12
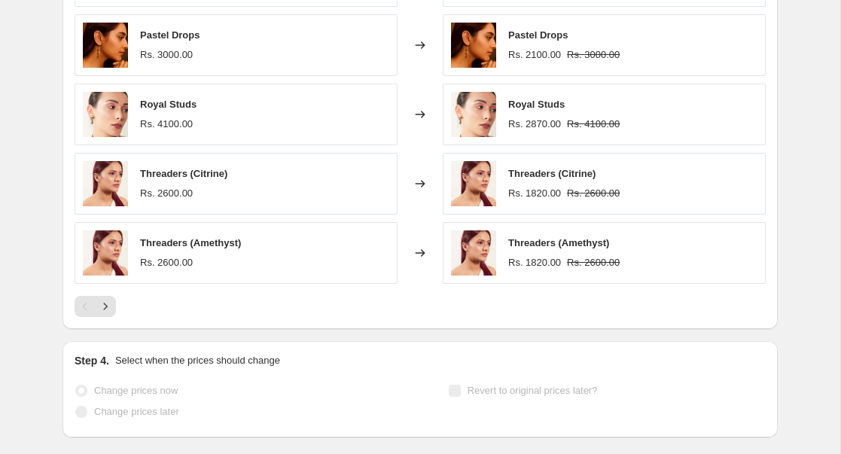
scroll to position [1135, 0]
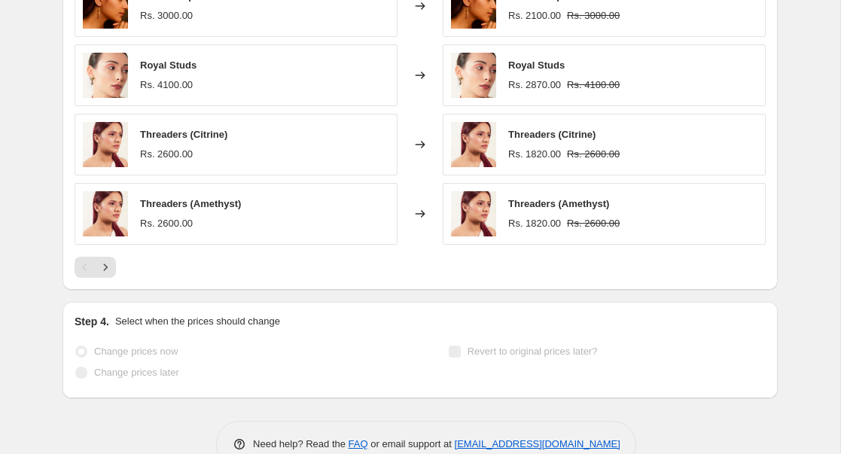
select select "percentage"
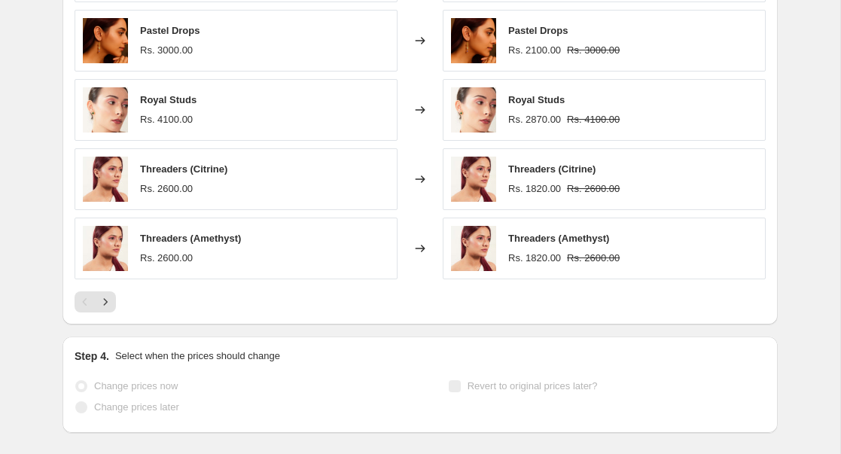
scroll to position [0, 0]
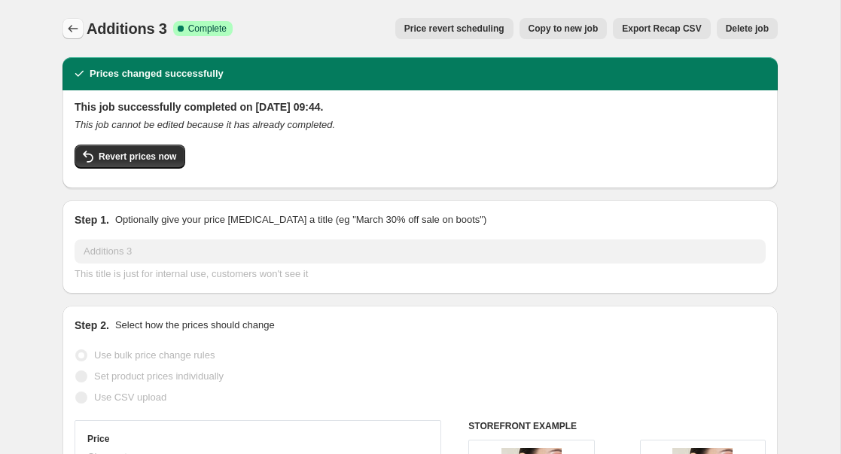
click at [70, 34] on icon "Price change jobs" at bounding box center [72, 28] width 15 height 15
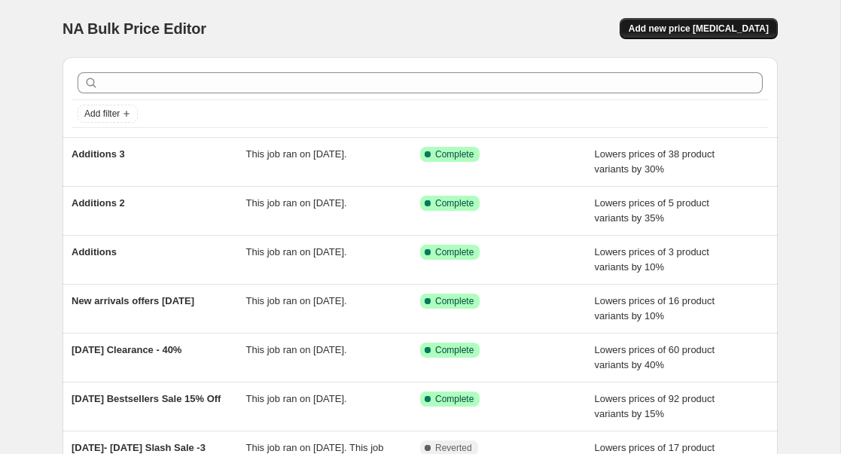
click at [689, 26] on span "Add new price [MEDICAL_DATA]" at bounding box center [698, 29] width 140 height 12
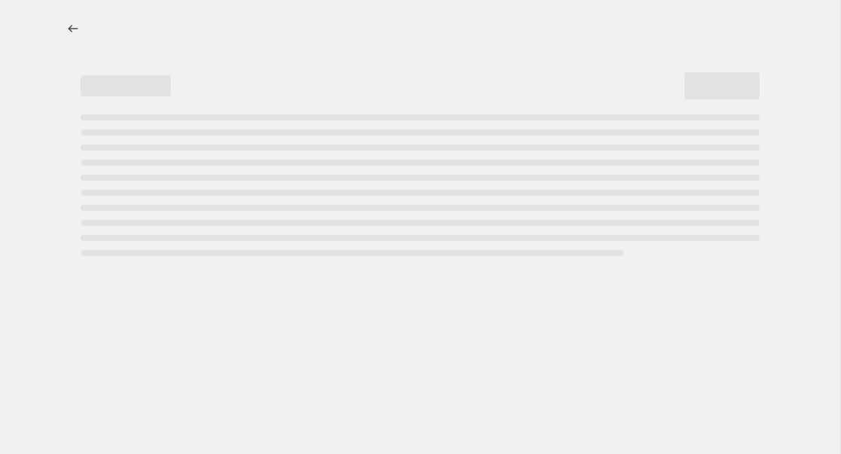
select select "percentage"
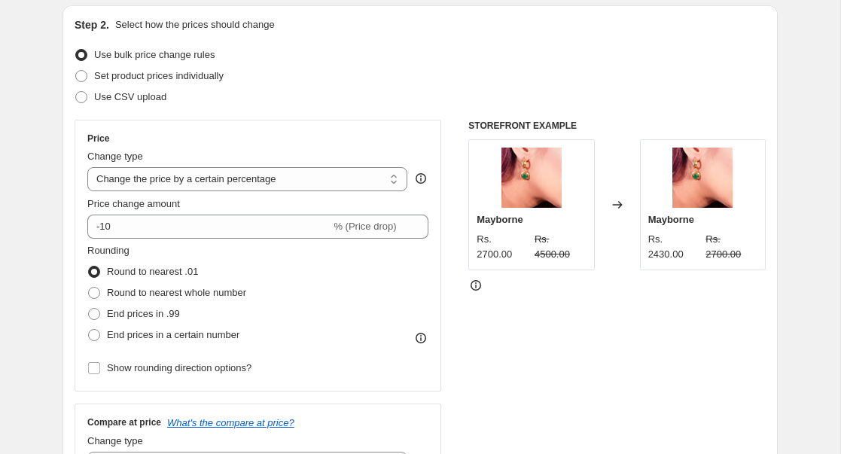
scroll to position [158, 0]
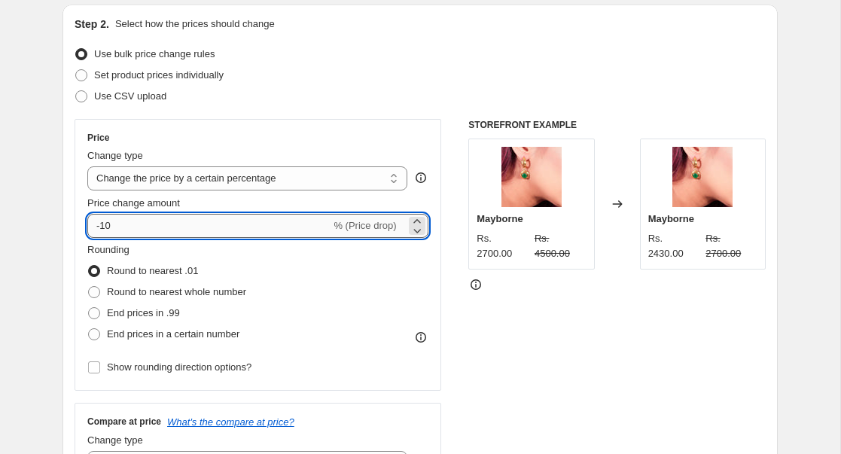
click at [250, 223] on input "-10" at bounding box center [208, 226] width 243 height 24
type input "-1"
type input "-50"
click at [442, 363] on div "Price Change type Change the price to a certain amount Change the price by a ce…" at bounding box center [419, 303] width 691 height 369
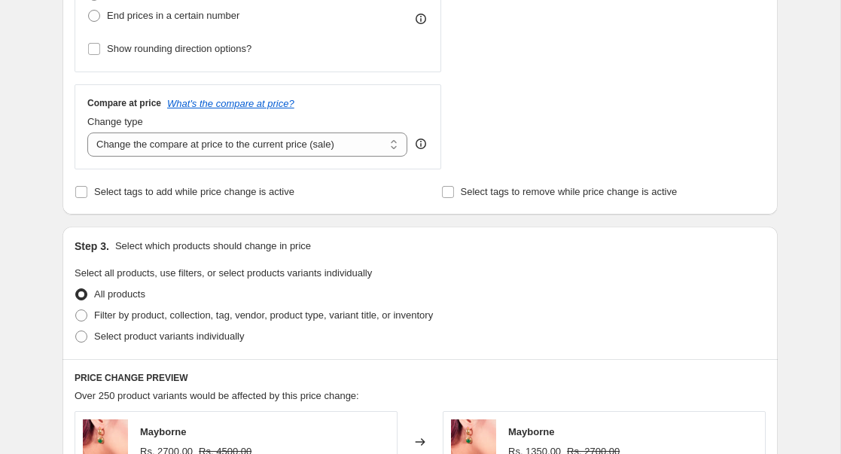
scroll to position [670, 0]
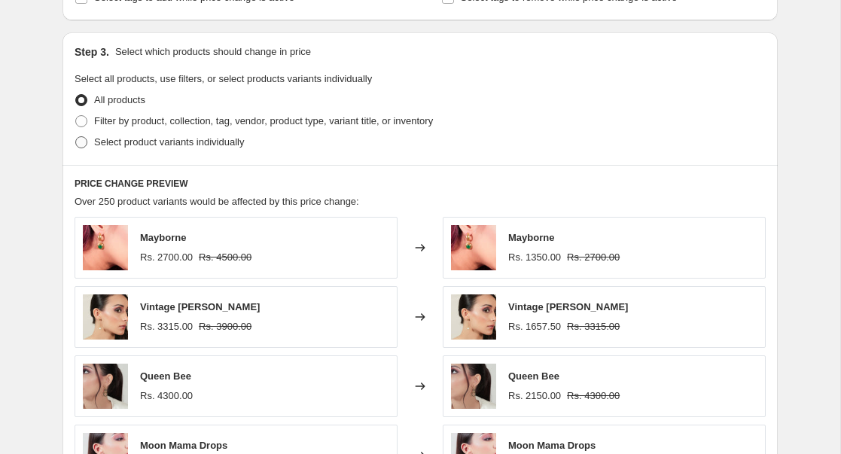
click at [81, 142] on span at bounding box center [81, 142] width 12 height 12
click at [76, 137] on input "Select product variants individually" at bounding box center [75, 136] width 1 height 1
radio input "true"
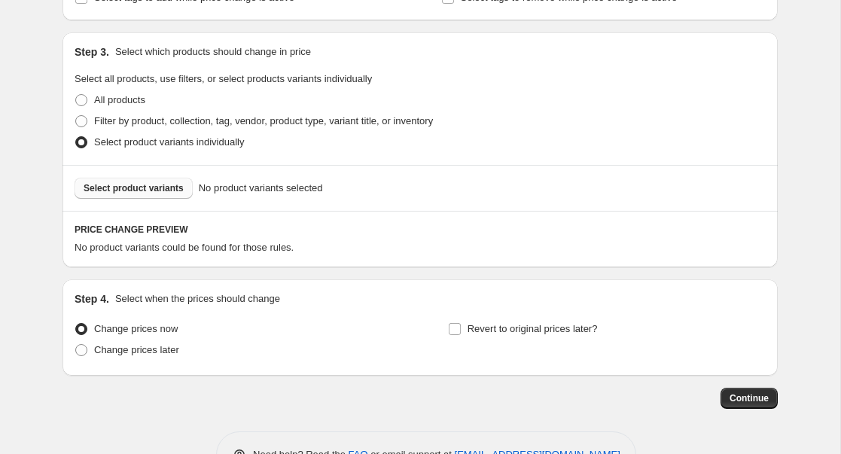
click at [129, 190] on span "Select product variants" at bounding box center [134, 188] width 100 height 12
